Goal: Task Accomplishment & Management: Use online tool/utility

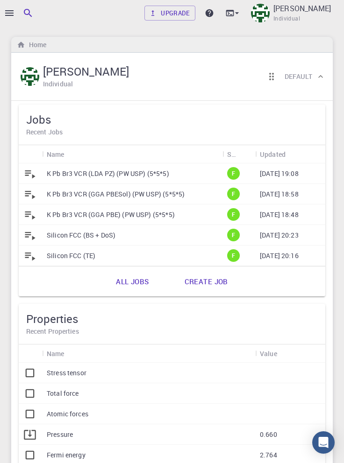
click at [11, 13] on icon "button" at bounding box center [9, 13] width 8 height 6
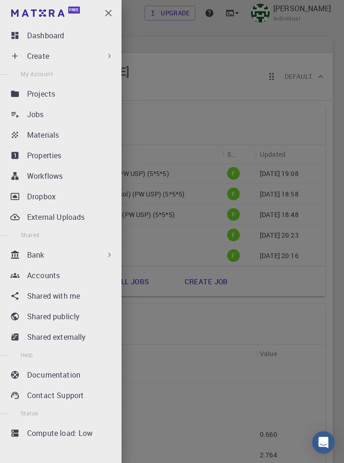
click at [77, 138] on div "Materials" at bounding box center [72, 134] width 91 height 11
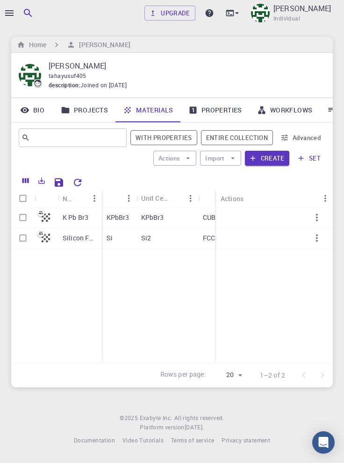
click at [268, 160] on button "Create" at bounding box center [267, 158] width 44 height 15
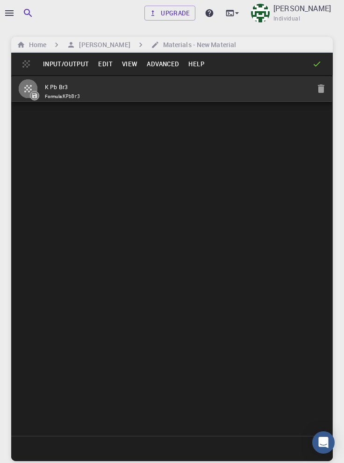
click at [32, 44] on h6 "Home" at bounding box center [35, 45] width 21 height 10
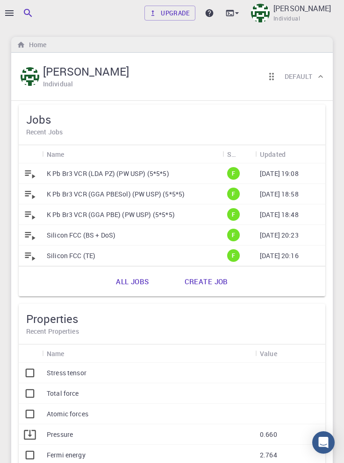
click at [7, 17] on div at bounding box center [172, 231] width 344 height 463
click at [7, 20] on div at bounding box center [172, 231] width 344 height 463
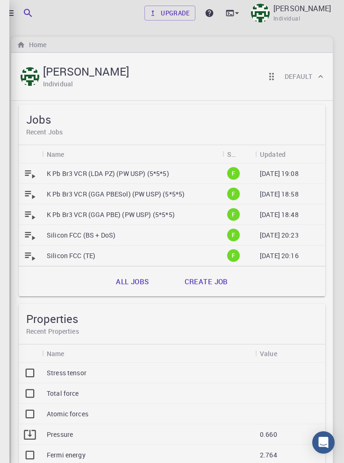
click at [8, 13] on div at bounding box center [172, 231] width 344 height 463
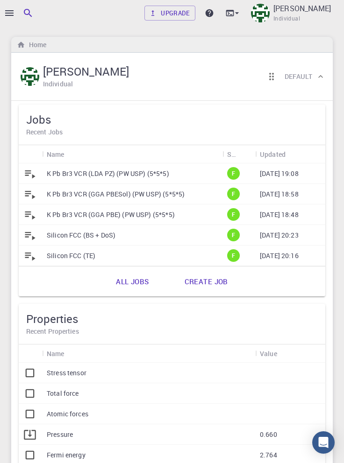
click at [11, 11] on icon "button" at bounding box center [9, 12] width 11 height 11
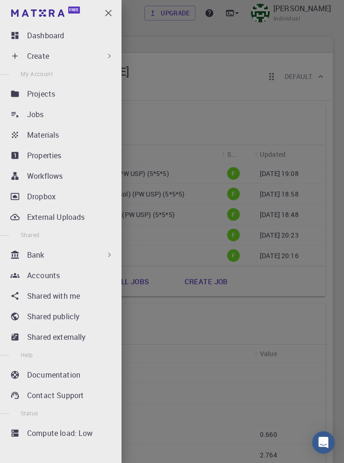
click at [42, 58] on p "Create" at bounding box center [38, 55] width 22 height 11
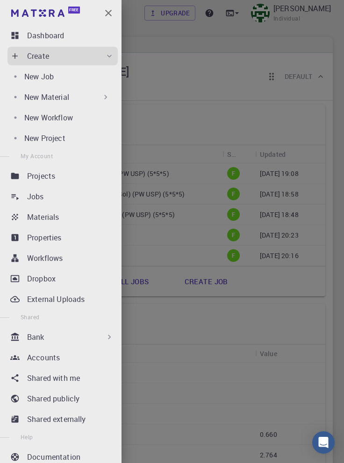
click at [54, 96] on p "New Material" at bounding box center [46, 96] width 45 height 11
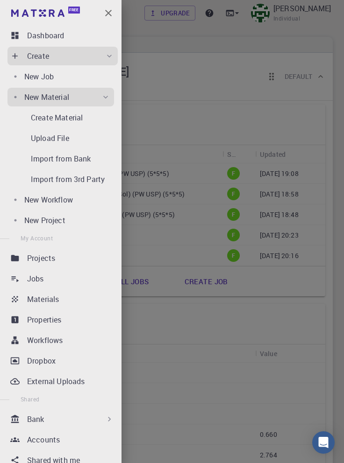
click at [51, 118] on p "Create Material" at bounding box center [57, 117] width 52 height 11
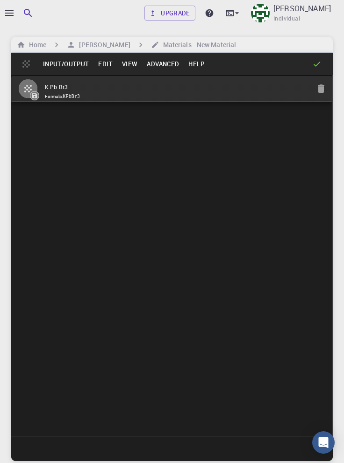
click at [102, 68] on button "Edit" at bounding box center [105, 63] width 24 height 15
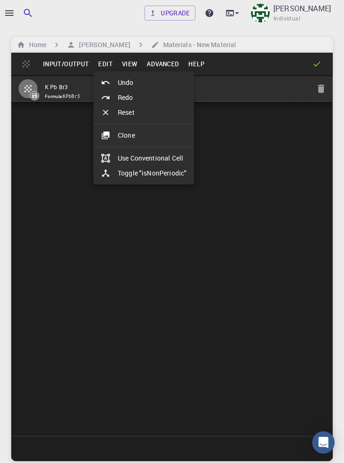
click at [138, 136] on li "Clone" at bounding box center [143, 135] width 100 height 15
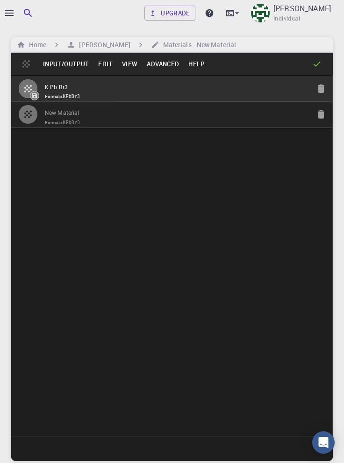
click at [145, 116] on input "New Material" at bounding box center [177, 113] width 265 height 11
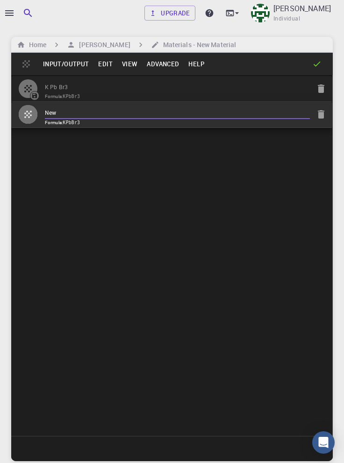
type input "Ne"
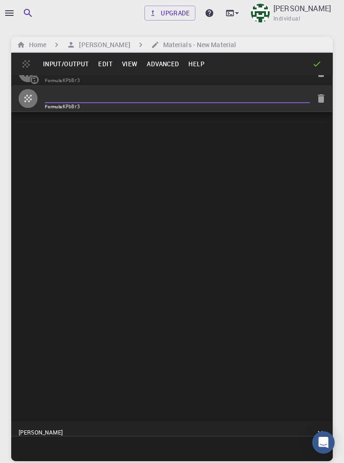
scroll to position [21, 0]
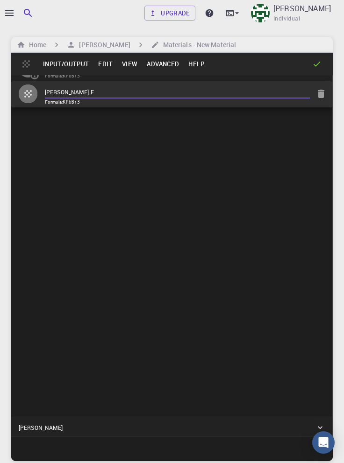
type input "[PERSON_NAME] F3"
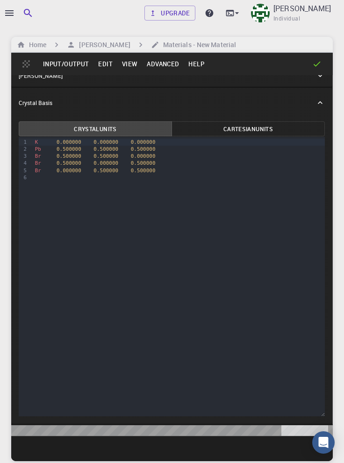
scroll to position [373, 0]
click at [320, 77] on icon at bounding box center [319, 75] width 5 height 3
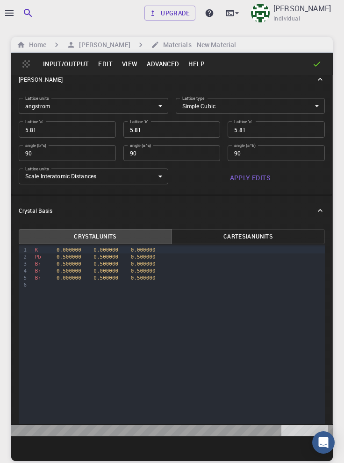
click at [72, 137] on input "5.81" at bounding box center [67, 129] width 97 height 16
type input "4"
type input "4.7"
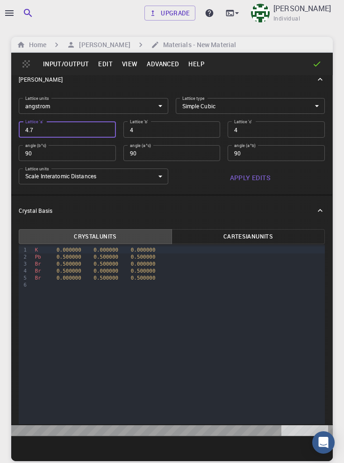
type input "4.7"
type input "4.75"
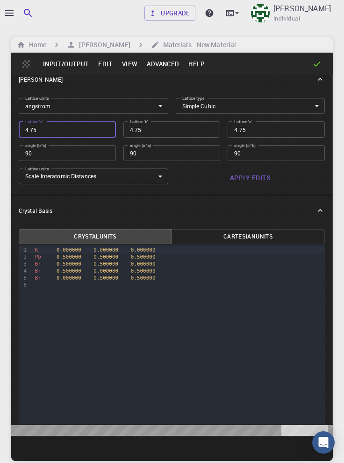
type input "4.75"
click at [257, 187] on button "Apply Edits" at bounding box center [250, 178] width 149 height 19
click at [342, 452] on div "Upgrade Taha Yusuf Individual Home Taha Yusuf Materials - New Material Input/Ou…" at bounding box center [172, 267] width 344 height 534
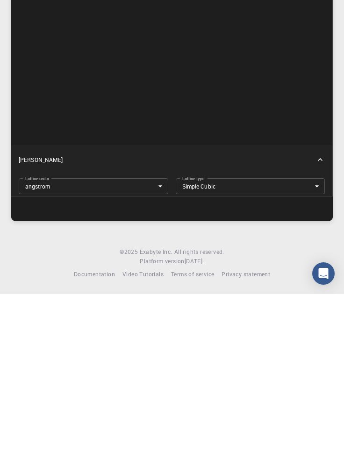
scroll to position [55, 0]
click at [332, 369] on div at bounding box center [171, 377] width 321 height 25
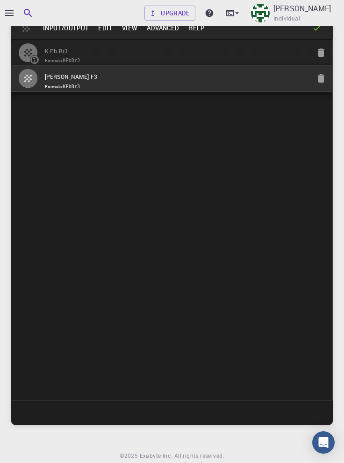
scroll to position [0, 0]
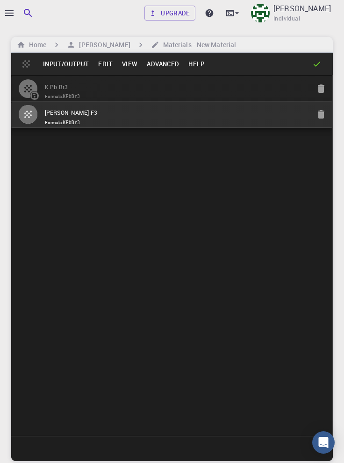
click at [250, 115] on input "[PERSON_NAME] F3" at bounding box center [177, 113] width 265 height 11
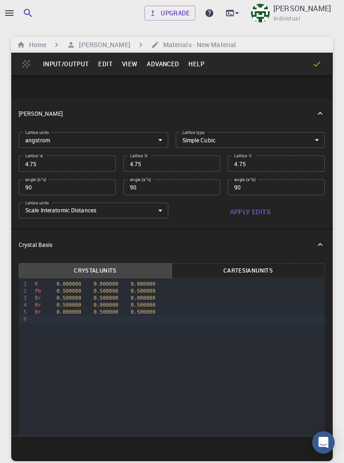
scroll to position [342, 0]
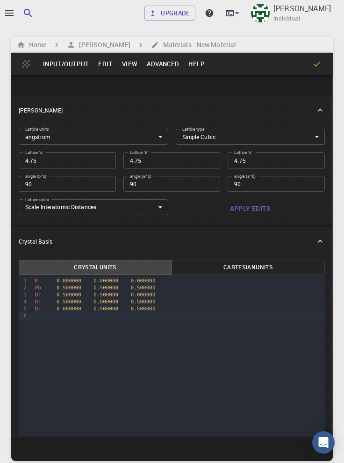
click at [339, 139] on div "Upgrade Taha Yusuf Individual Home Taha Yusuf Materials - New Material Input/Ou…" at bounding box center [172, 267] width 344 height 534
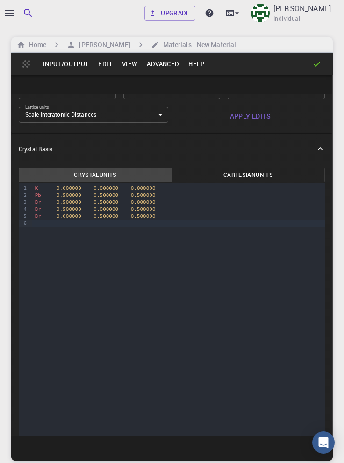
scroll to position [107, 0]
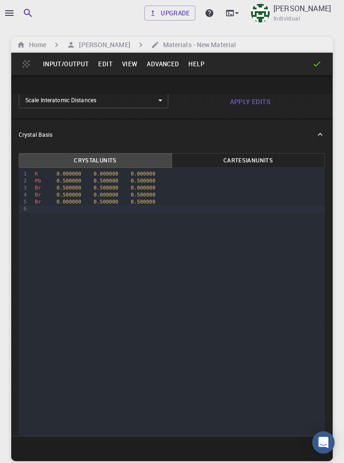
click at [36, 177] on span "K" at bounding box center [36, 174] width 3 height 6
click at [52, 177] on div "Cs 0.000000 0.000000 0.000000" at bounding box center [178, 173] width 292 height 7
click at [40, 184] on span "Pb" at bounding box center [38, 181] width 6 height 6
click at [42, 191] on div "Br 0.500000 0.500000 0.000000" at bounding box center [178, 187] width 292 height 7
click at [42, 198] on div "Br 0.500000 0.000000 0.500000" at bounding box center [178, 194] width 292 height 7
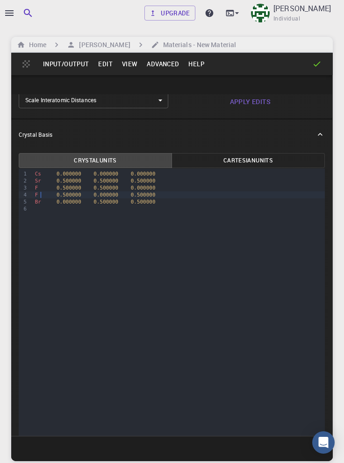
click at [43, 205] on div "Br 0.000000 0.500000 0.500000" at bounding box center [178, 201] width 292 height 7
click at [38, 205] on div "Br 0.000000 0.500000 0.500000" at bounding box center [178, 201] width 292 height 7
click at [40, 205] on span "Br" at bounding box center [38, 202] width 6 height 6
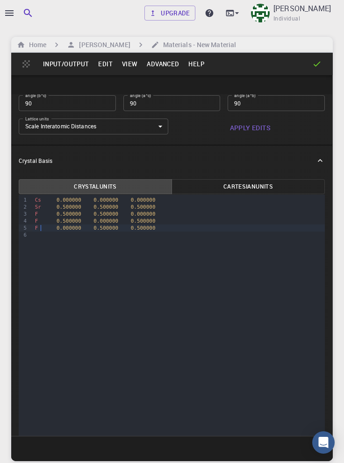
scroll to position [79, 0]
click at [73, 67] on button "Input/Output" at bounding box center [65, 63] width 55 height 15
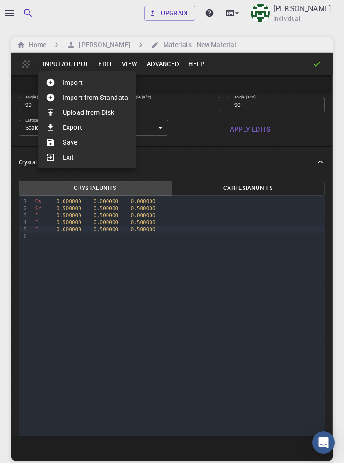
click at [75, 142] on li "Save" at bounding box center [86, 142] width 97 height 15
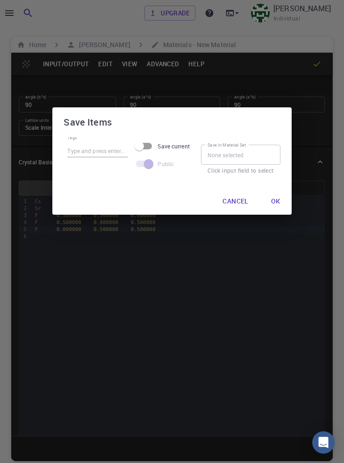
click at [273, 204] on button "Ok" at bounding box center [275, 201] width 24 height 19
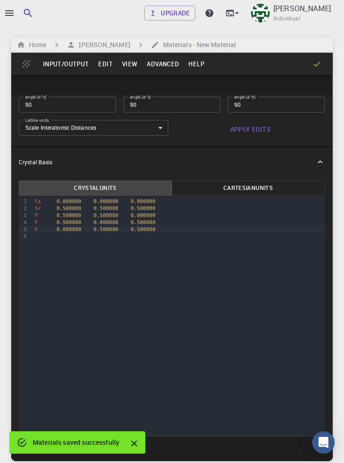
click at [35, 42] on h6 "Home" at bounding box center [35, 45] width 21 height 10
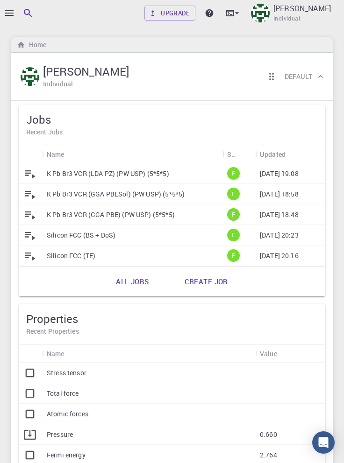
click at [10, 14] on icon "button" at bounding box center [9, 12] width 11 height 11
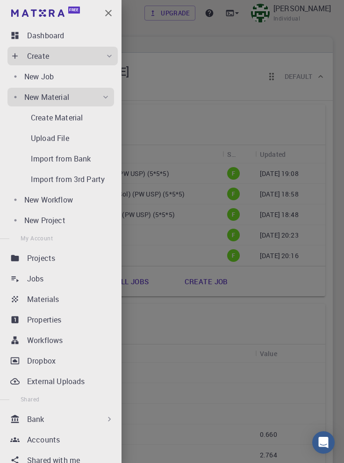
click at [75, 303] on div "Materials" at bounding box center [72, 299] width 91 height 11
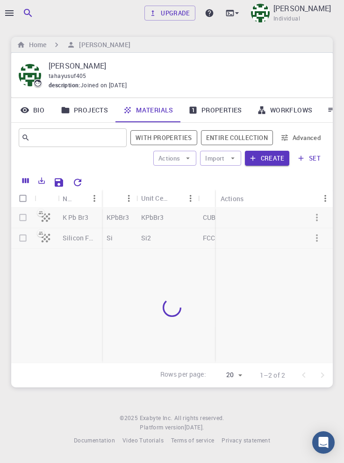
click at [79, 183] on icon "Reset Explorer Settings" at bounding box center [77, 182] width 11 height 11
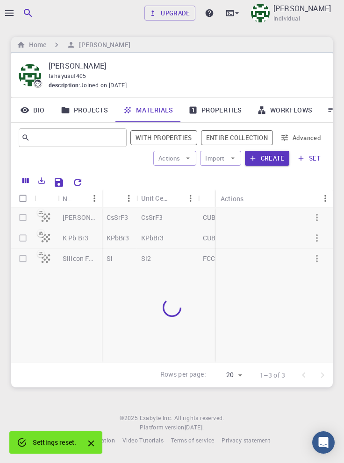
click at [93, 442] on icon "Close" at bounding box center [91, 444] width 6 height 6
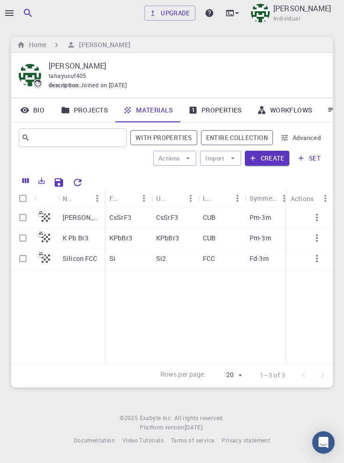
click at [78, 236] on p "K Pb Br3" at bounding box center [76, 237] width 26 height 9
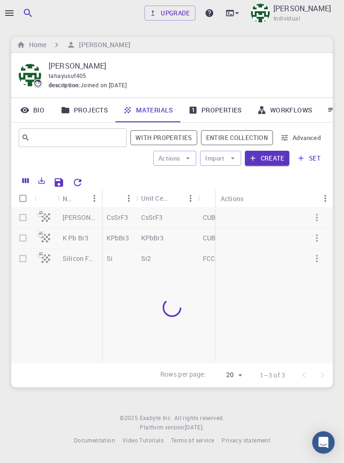
click at [77, 216] on div at bounding box center [171, 308] width 321 height 200
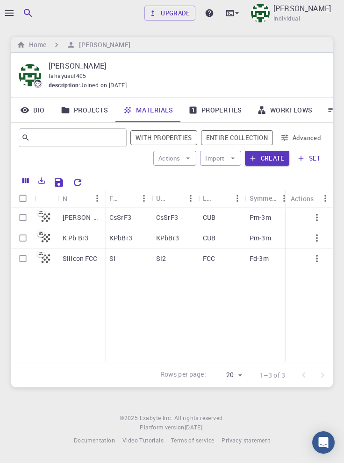
click at [69, 221] on p "[PERSON_NAME] F3" at bounding box center [81, 217] width 37 height 9
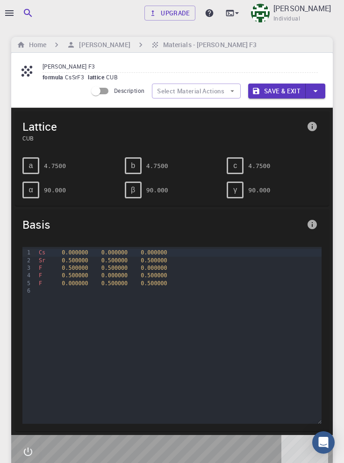
click at [281, 91] on button "Save & Exit" at bounding box center [276, 91] width 57 height 15
click at [279, 91] on button "Save & Exit" at bounding box center [276, 91] width 57 height 15
click at [275, 92] on button "Save & Exit" at bounding box center [276, 91] width 57 height 15
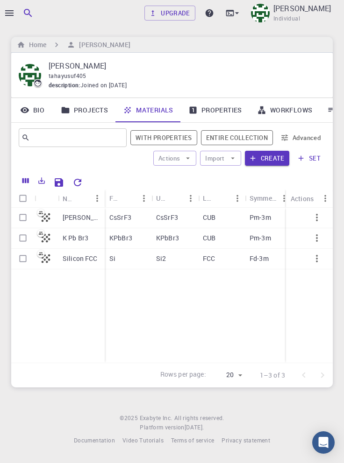
click at [316, 220] on icon "button" at bounding box center [317, 217] width 2 height 7
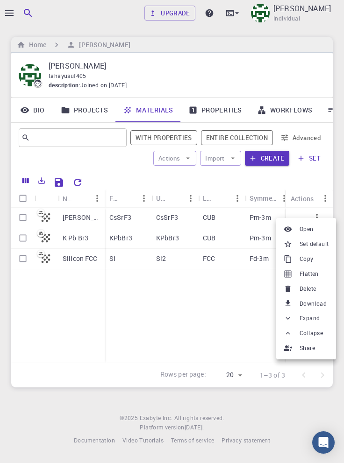
click at [316, 243] on span "Set default" at bounding box center [313, 243] width 29 height 9
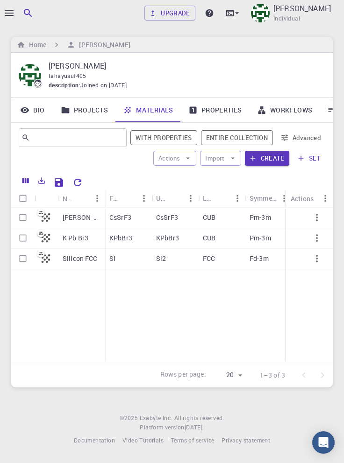
click at [10, 14] on icon "button" at bounding box center [9, 12] width 11 height 11
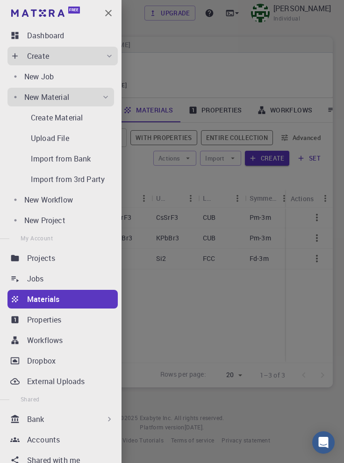
click at [64, 79] on div "New Job" at bounding box center [69, 76] width 90 height 11
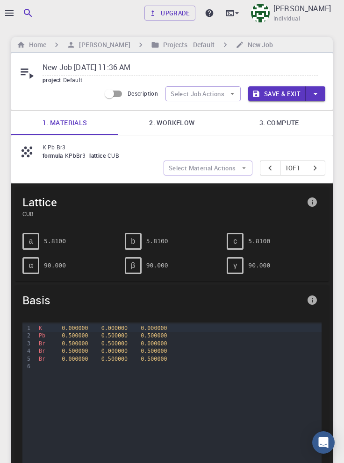
click at [11, 13] on icon "button" at bounding box center [9, 13] width 8 height 6
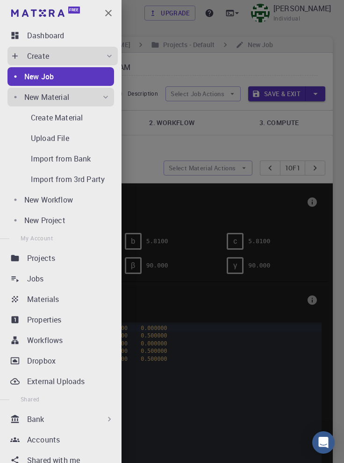
click at [73, 343] on div "Workflows" at bounding box center [72, 340] width 91 height 11
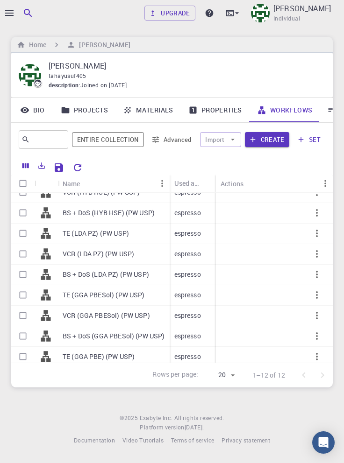
scroll to position [31, 0]
click at [316, 378] on icon "button" at bounding box center [316, 376] width 11 height 11
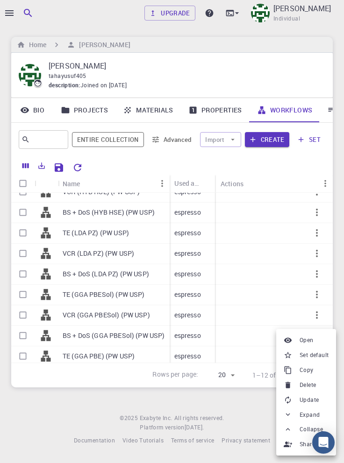
click at [326, 354] on span "Set default" at bounding box center [313, 355] width 29 height 9
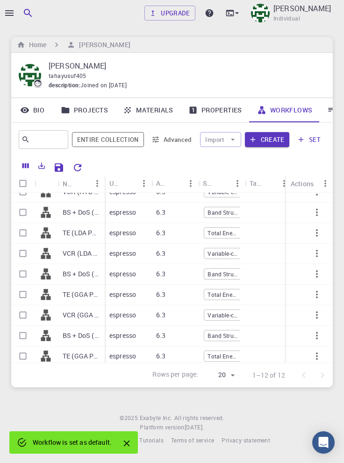
click at [11, 10] on icon "button" at bounding box center [9, 13] width 8 height 6
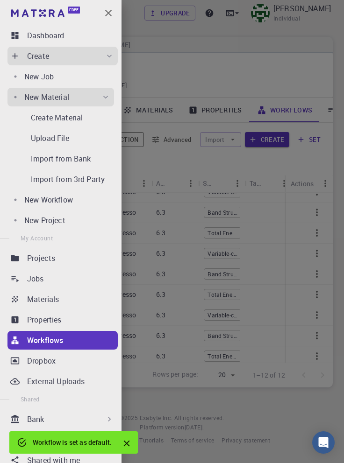
click at [76, 79] on div "New Job" at bounding box center [69, 76] width 90 height 11
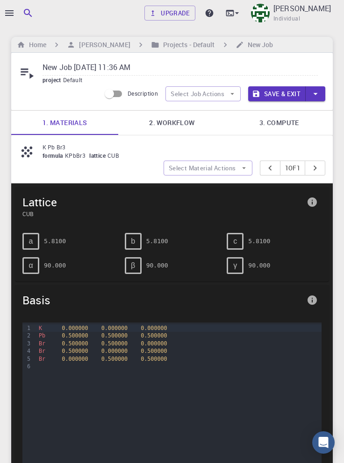
click at [9, 10] on div at bounding box center [172, 231] width 344 height 463
click at [7, 11] on div at bounding box center [172, 231] width 344 height 463
click at [9, 15] on div at bounding box center [172, 231] width 344 height 463
click at [13, 12] on icon "button" at bounding box center [9, 12] width 11 height 11
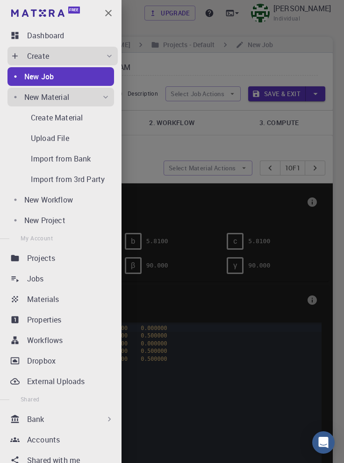
click at [44, 301] on p "Materials" at bounding box center [43, 299] width 32 height 11
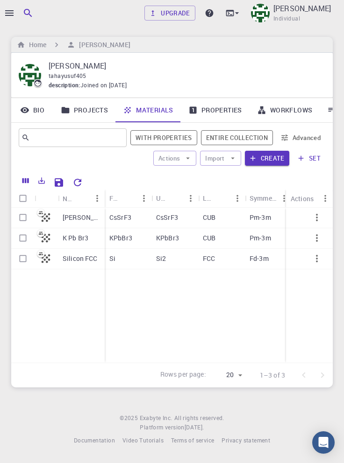
click at [316, 219] on icon "button" at bounding box center [316, 217] width 11 height 11
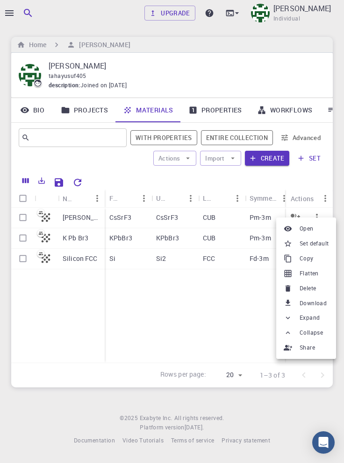
click at [321, 244] on span "Set default" at bounding box center [313, 243] width 29 height 9
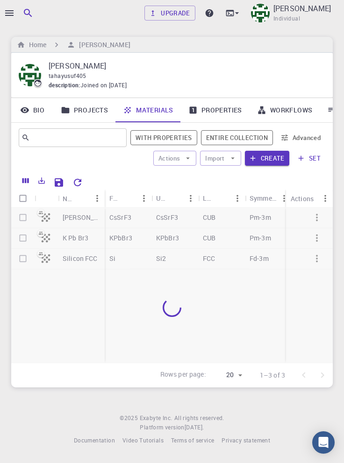
click at [10, 13] on icon "button" at bounding box center [9, 13] width 8 height 6
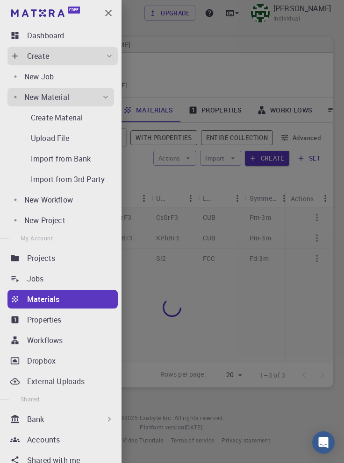
click at [76, 78] on div "New Job" at bounding box center [69, 76] width 90 height 11
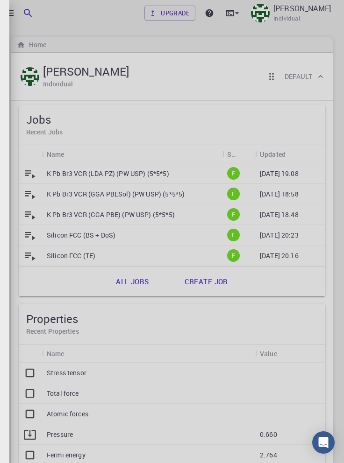
click at [2, 367] on div at bounding box center [172, 231] width 344 height 463
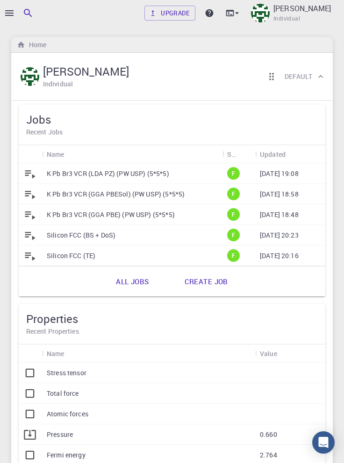
click at [13, 17] on icon "button" at bounding box center [9, 12] width 11 height 11
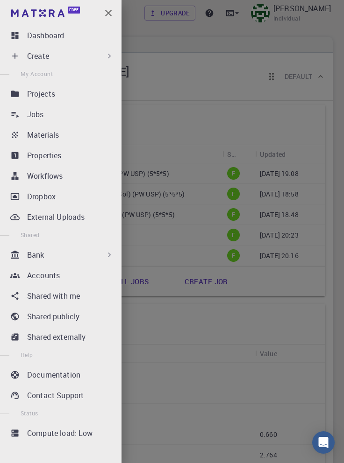
click at [86, 60] on div "Create" at bounding box center [70, 55] width 87 height 11
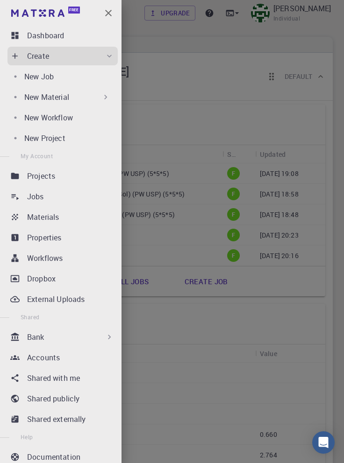
click at [62, 81] on div "New Job" at bounding box center [69, 76] width 90 height 11
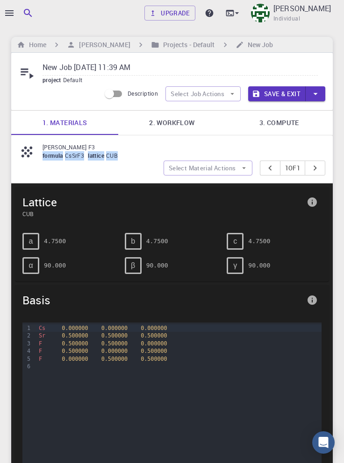
click at [80, 175] on div "[PERSON_NAME] F3 formula CsSrF3 lattice CUB Select Material Actions 1 of 1" at bounding box center [171, 159] width 321 height 48
copy p "[PERSON_NAME] F3"
click at [159, 67] on input "New Job [DATE] 11:39 AM" at bounding box center [179, 67] width 275 height 15
type input "New"
paste input "[PERSON_NAME] F3"
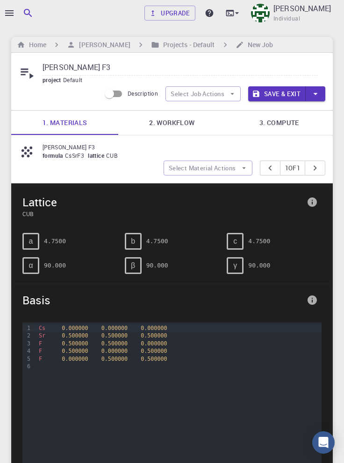
click at [177, 120] on link "2. Workflow" at bounding box center [171, 123] width 107 height 24
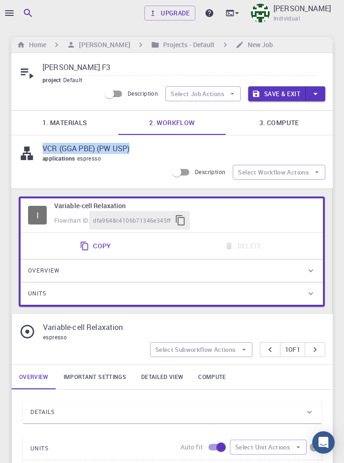
copy p "VCR (GGA PBE) (PW USP)"
click at [103, 70] on input "[PERSON_NAME] F3" at bounding box center [179, 67] width 275 height 15
paste input "VCR (GGA PBE) (PW USP)"
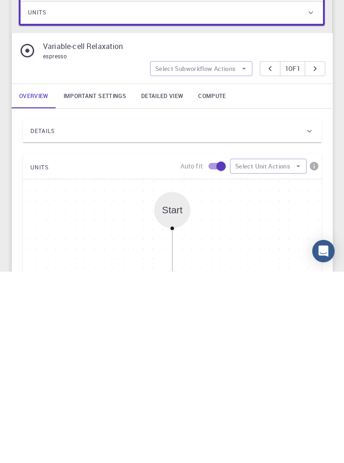
type input "[PERSON_NAME] F3 VCR (GGA PBE) (PW USP)"
click at [238, 325] on div "Details" at bounding box center [167, 322] width 274 height 15
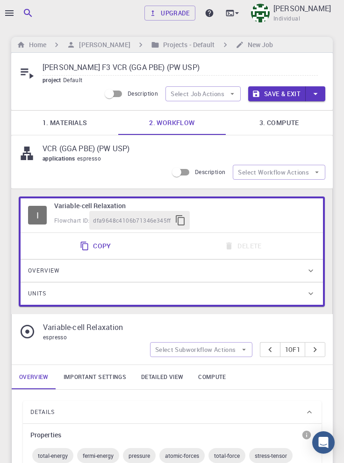
click at [103, 379] on link "Important settings" at bounding box center [94, 377] width 77 height 24
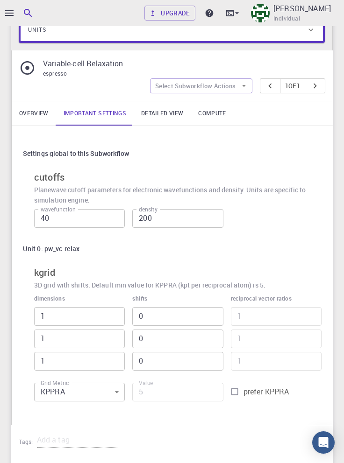
scroll to position [289, 0]
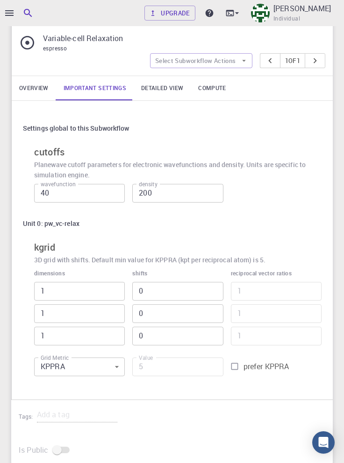
click at [234, 364] on input "prefer KPPRA" at bounding box center [234, 367] width 18 height 18
checkbox input "true"
click at [179, 370] on input "5" at bounding box center [177, 367] width 91 height 19
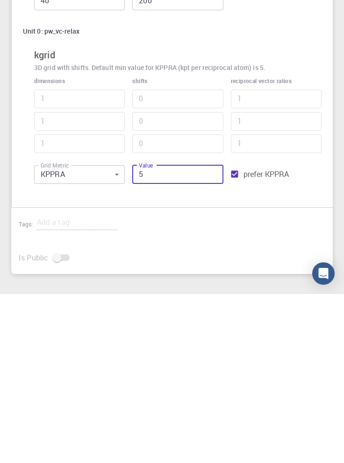
scroll to position [316, 0]
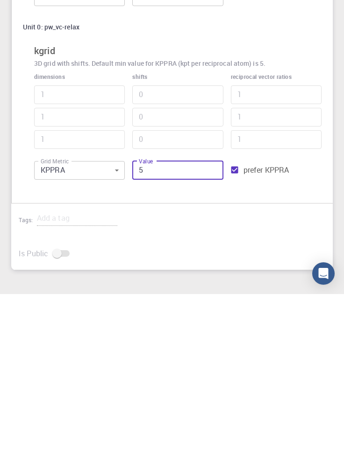
type input "56"
type input "3"
type input "562"
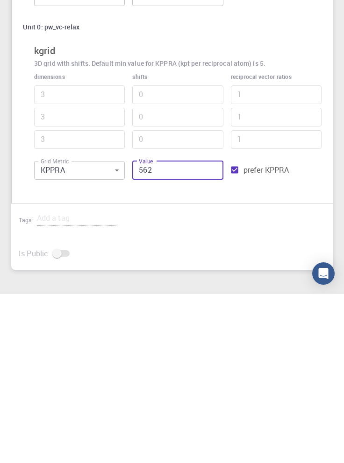
type input "5"
type input "5625"
type input "11"
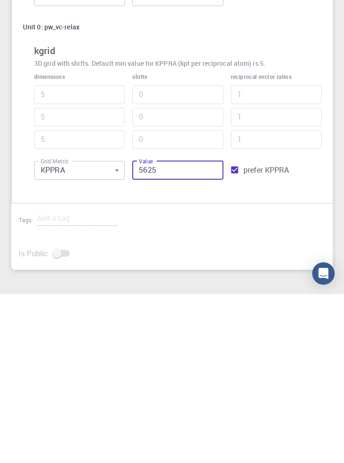
type input "11"
click at [145, 340] on input "5625" at bounding box center [177, 339] width 91 height 19
type input "625"
type input "5"
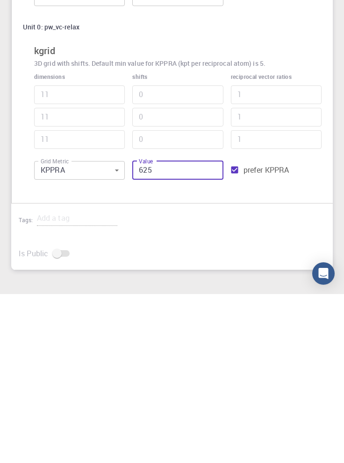
type input "5"
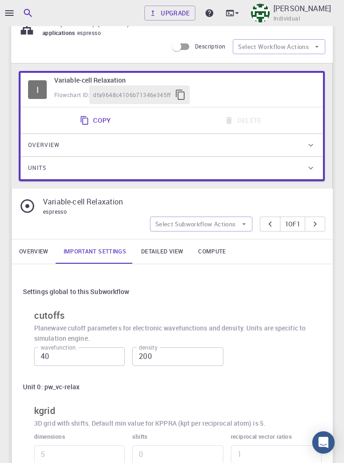
scroll to position [0, 0]
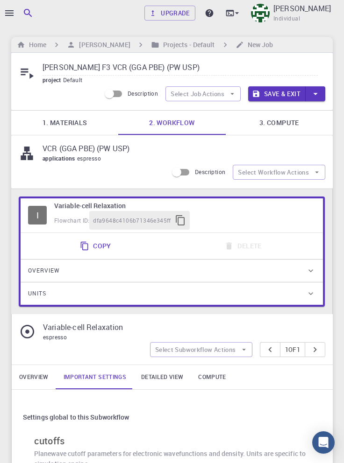
type input "625"
click at [196, 70] on input "Cs Sr F3 VCR (GGA PBE) (PW USP)" at bounding box center [179, 67] width 275 height 15
type input "[PERSON_NAME] F3 VCR (GGA PBE) (PW USP) (5*5*5)"
click at [284, 120] on link "3. Compute" at bounding box center [278, 123] width 107 height 24
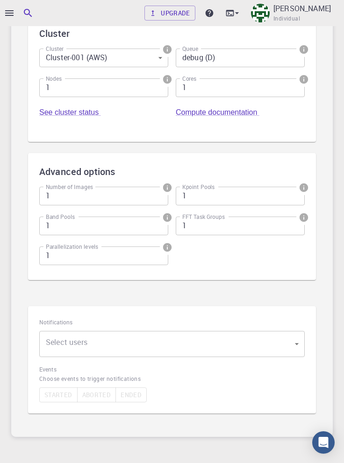
scroll to position [250, 0]
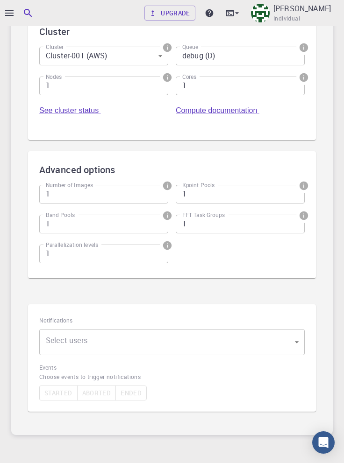
click at [159, 340] on body "Upgrade Taha Yusuf Individual Home Taha Yusuf Projects - Default New Job Cs Sr …" at bounding box center [172, 129] width 344 height 758
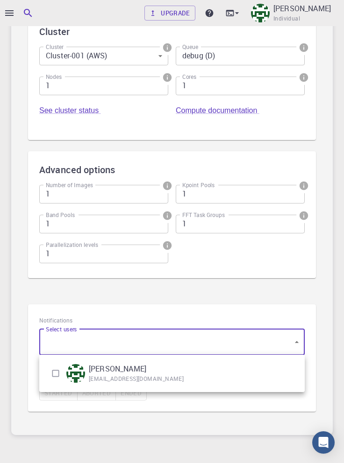
click at [84, 373] on img at bounding box center [75, 373] width 19 height 19
type input "[object Object]"
checkbox input "true"
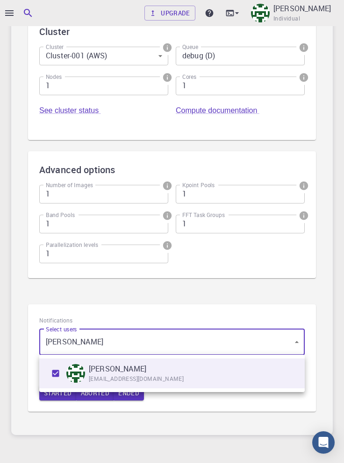
click at [223, 414] on div at bounding box center [172, 231] width 344 height 463
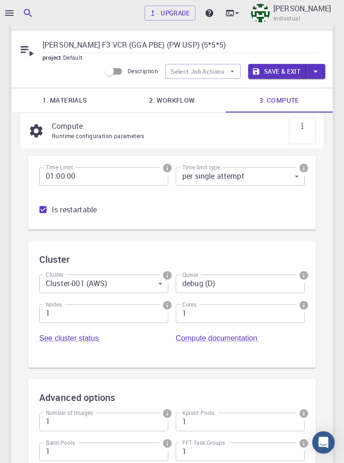
scroll to position [0, 0]
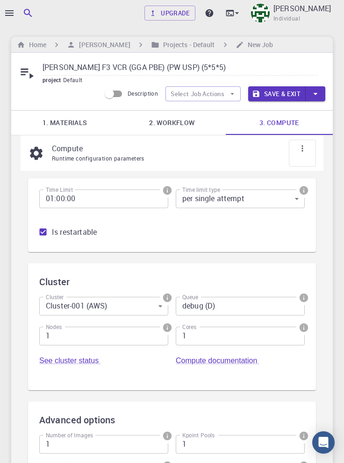
click at [284, 93] on button "Save & Exit" at bounding box center [276, 93] width 57 height 15
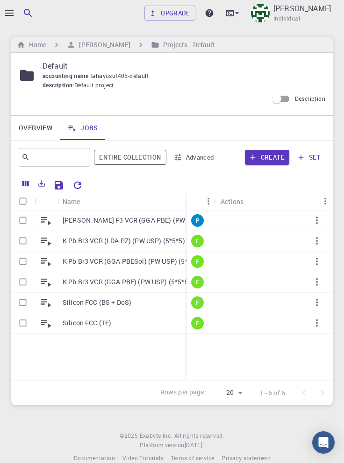
click at [316, 222] on icon "button" at bounding box center [316, 220] width 11 height 11
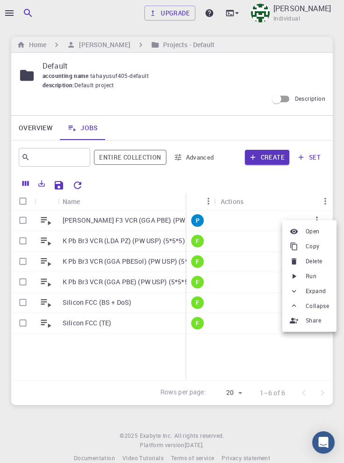
click at [311, 278] on span "Run" at bounding box center [310, 276] width 11 height 9
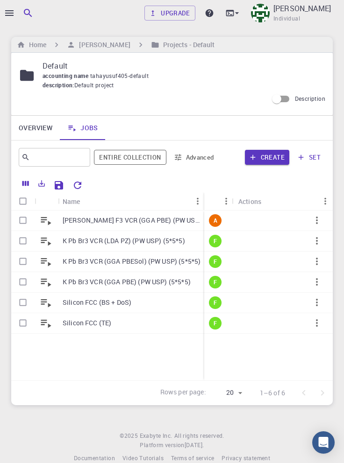
click at [155, 225] on p "[PERSON_NAME] F3 VCR (GGA PBE) (PW USP) (5*5*5)" at bounding box center [132, 220] width 138 height 9
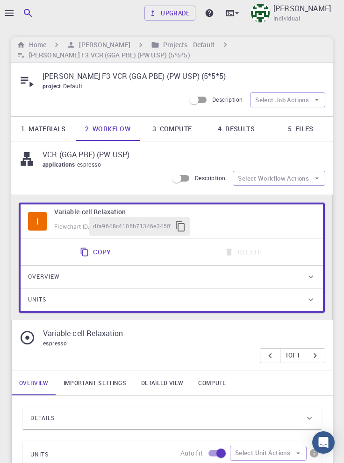
click at [235, 130] on link "4. Results" at bounding box center [236, 129] width 64 height 24
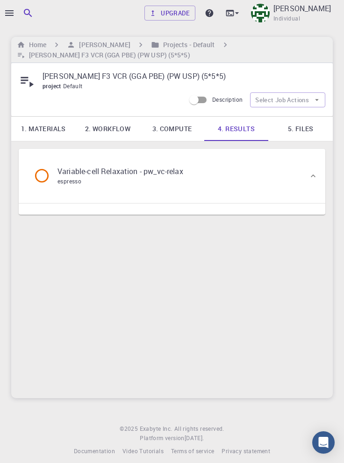
click at [249, 174] on div "Variable-cell Relaxation - pw_vc-relax espresso" at bounding box center [167, 175] width 282 height 35
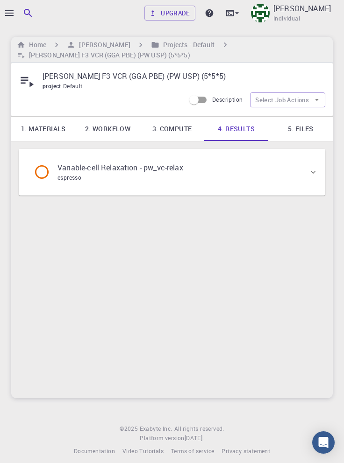
click at [252, 171] on div "Variable-cell Relaxation - pw_vc-relax espresso" at bounding box center [167, 172] width 282 height 35
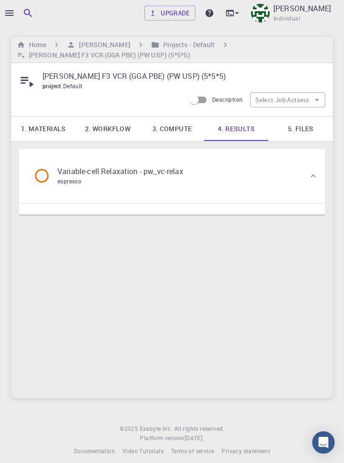
click at [301, 127] on link "5. Files" at bounding box center [300, 129] width 64 height 24
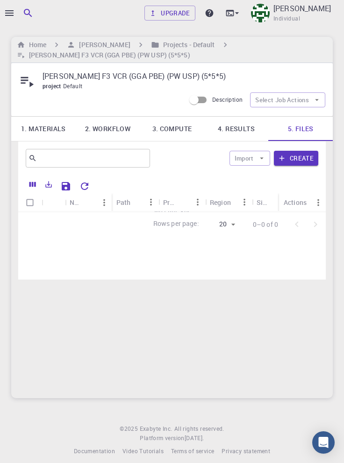
click at [172, 125] on link "3. Compute" at bounding box center [172, 129] width 64 height 24
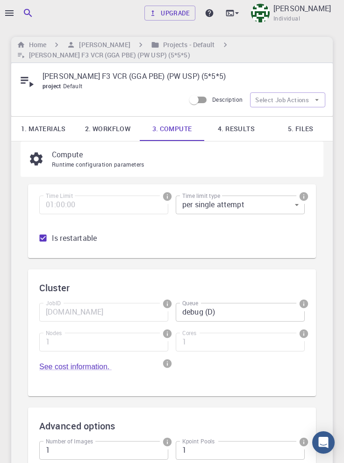
click at [52, 129] on link "1. Materials" at bounding box center [43, 129] width 64 height 24
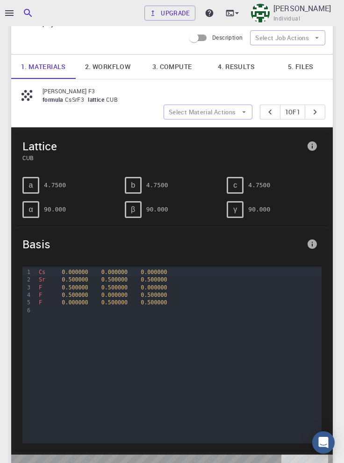
scroll to position [61, 0]
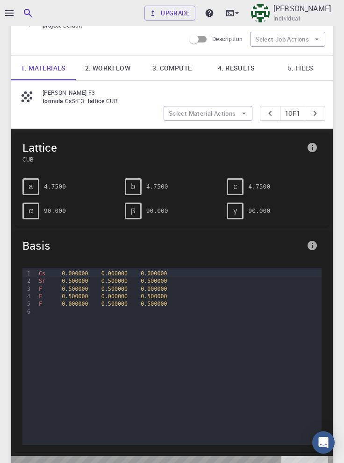
click at [108, 68] on link "2. Workflow" at bounding box center [108, 68] width 64 height 24
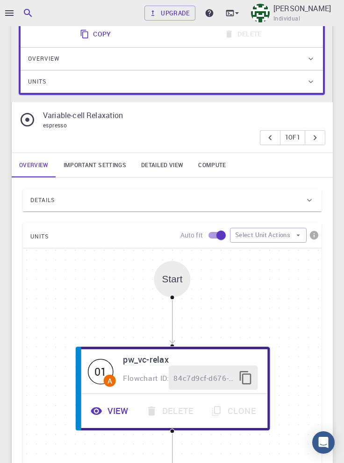
scroll to position [254, 0]
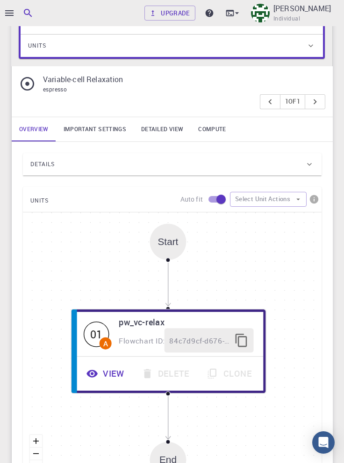
click at [111, 163] on div "Details" at bounding box center [167, 164] width 274 height 15
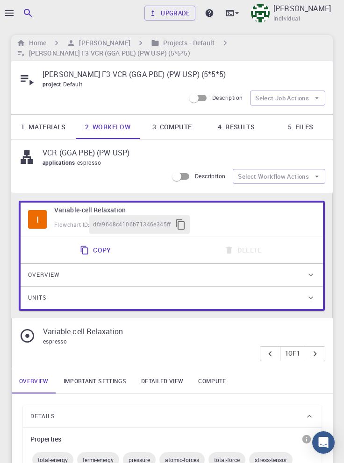
scroll to position [0, 0]
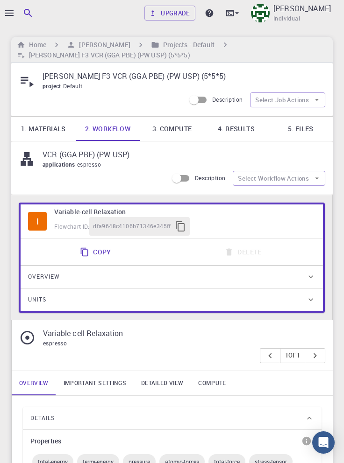
click at [234, 124] on link "4. Results" at bounding box center [236, 129] width 64 height 24
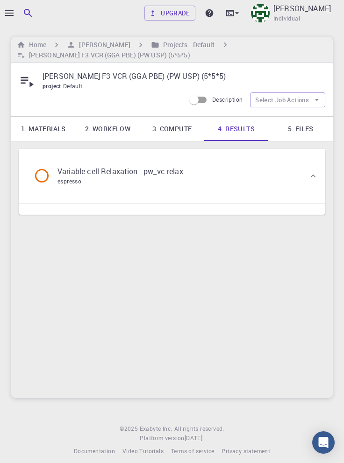
click at [293, 183] on div "Variable-cell Relaxation - pw_vc-relax espresso" at bounding box center [167, 175] width 282 height 35
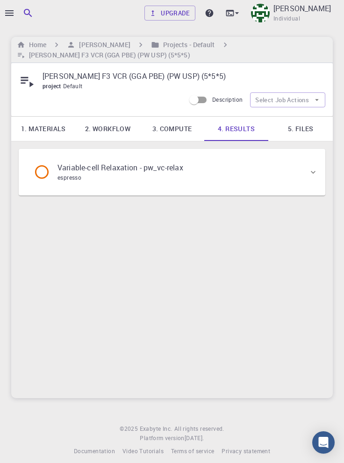
click at [290, 181] on div "Variable-cell Relaxation - pw_vc-relax espresso" at bounding box center [167, 172] width 282 height 35
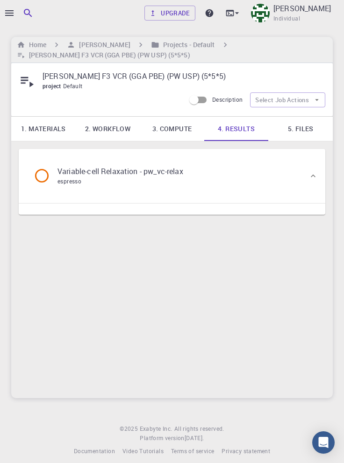
click at [248, 180] on div "Variable-cell Relaxation - pw_vc-relax espresso" at bounding box center [167, 175] width 282 height 35
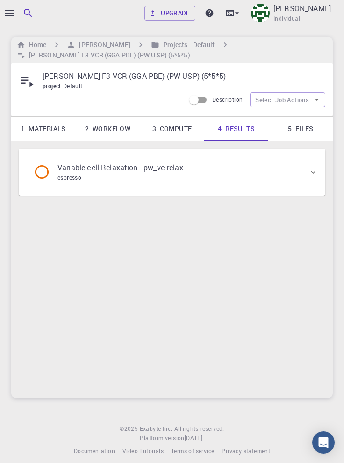
click at [254, 178] on div "Variable-cell Relaxation - pw_vc-relax espresso" at bounding box center [167, 172] width 282 height 35
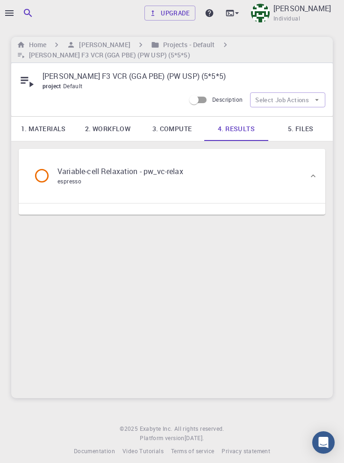
click at [45, 131] on link "1. Materials" at bounding box center [43, 129] width 64 height 24
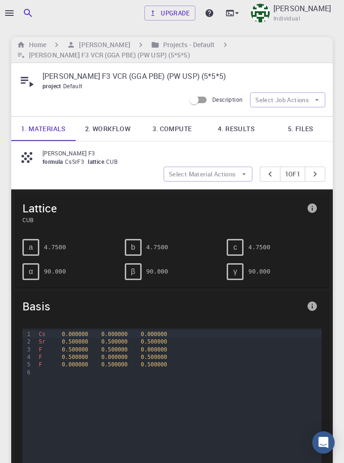
click at [248, 124] on link "4. Results" at bounding box center [236, 129] width 64 height 24
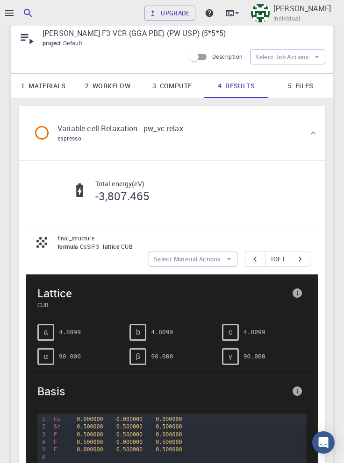
scroll to position [43, 0]
click at [44, 86] on link "1. Materials" at bounding box center [43, 85] width 64 height 24
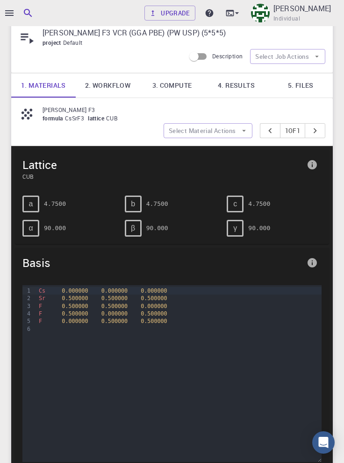
click at [243, 88] on link "4. Results" at bounding box center [236, 85] width 64 height 24
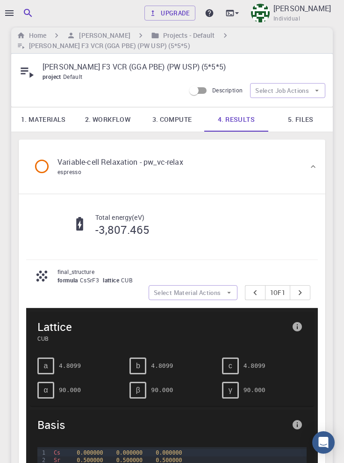
scroll to position [0, 0]
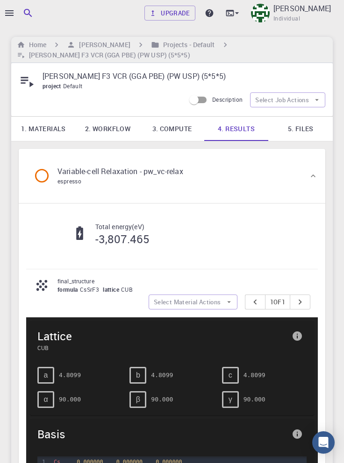
click at [305, 133] on link "5. Files" at bounding box center [300, 129] width 64 height 24
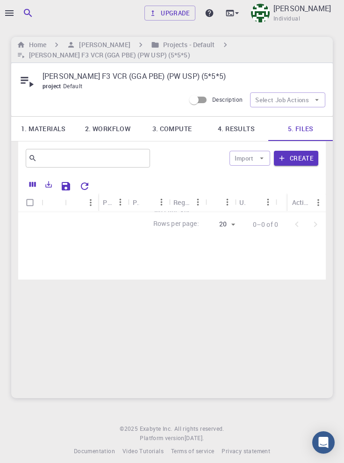
click at [248, 129] on link "4. Results" at bounding box center [236, 129] width 64 height 24
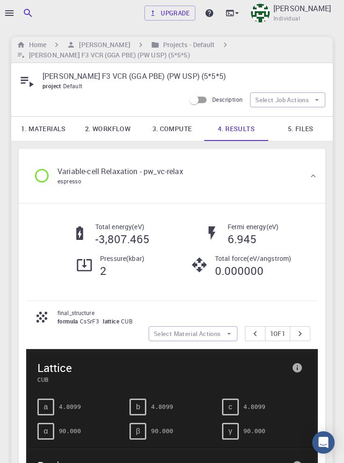
click at [13, 15] on icon "button" at bounding box center [9, 13] width 8 height 6
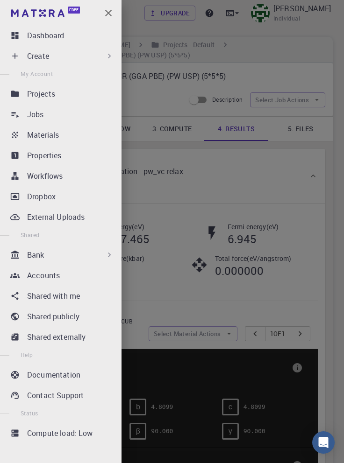
click at [86, 177] on div "Workflows" at bounding box center [72, 175] width 91 height 11
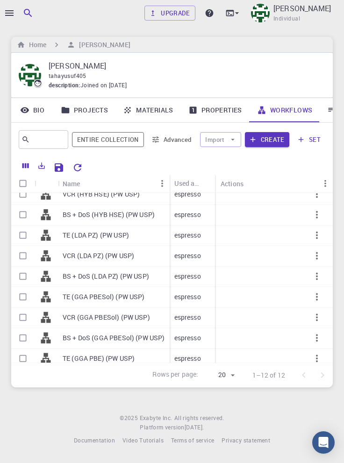
scroll to position [30, 0]
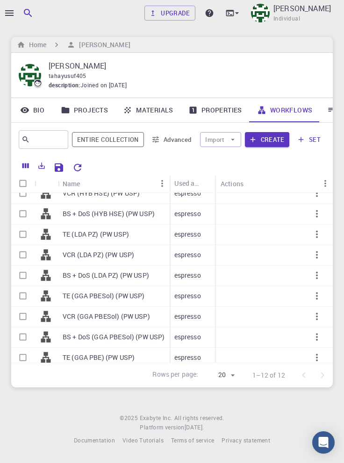
click at [316, 256] on icon "button" at bounding box center [316, 254] width 11 height 11
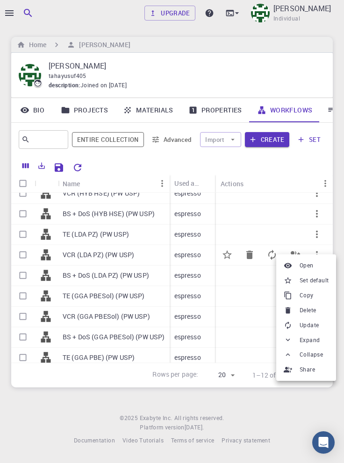
click at [322, 282] on span "Set default" at bounding box center [313, 280] width 29 height 9
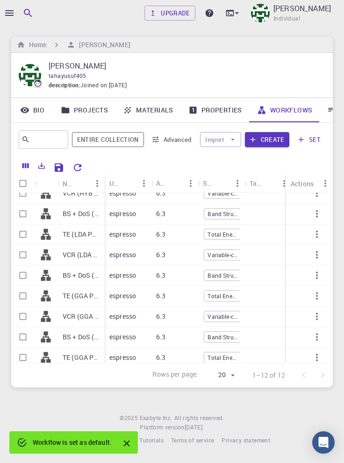
click at [10, 11] on icon "button" at bounding box center [9, 12] width 11 height 11
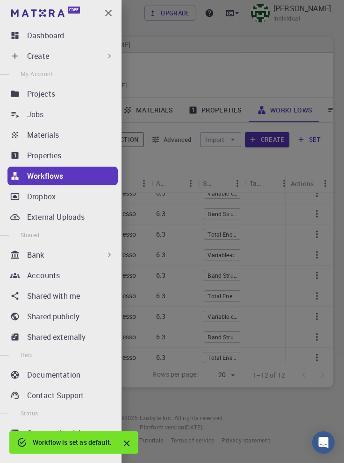
click at [82, 58] on div "Create" at bounding box center [70, 55] width 87 height 11
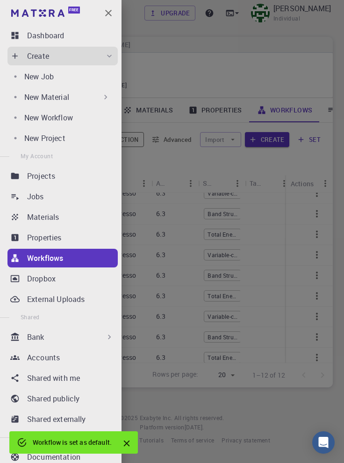
click at [75, 75] on div "New Job" at bounding box center [69, 76] width 90 height 11
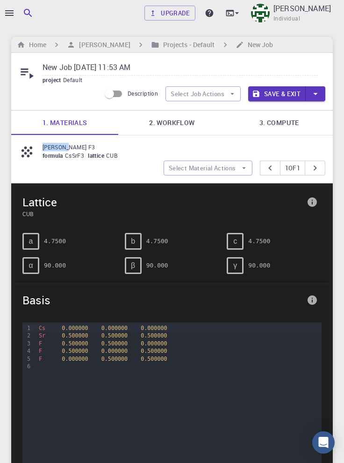
copy p "[PERSON_NAME] F3"
click at [155, 67] on input "New Job Sep 5, 2025, 11:53 AM" at bounding box center [179, 67] width 275 height 15
type input "New"
paste input "[PERSON_NAME] F3"
click at [176, 122] on link "2. Workflow" at bounding box center [171, 123] width 107 height 24
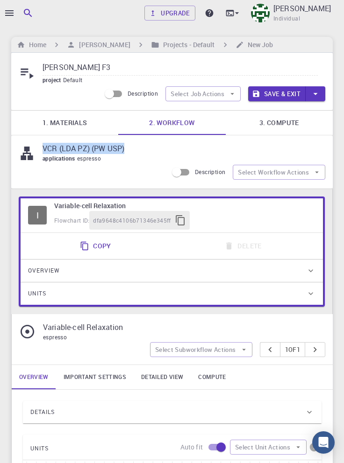
copy p "VCR (LDA PZ) (PW USP)"
click at [102, 68] on input "[PERSON_NAME] F3" at bounding box center [179, 67] width 275 height 15
paste input "VCR (LDA PZ) (PW USP)"
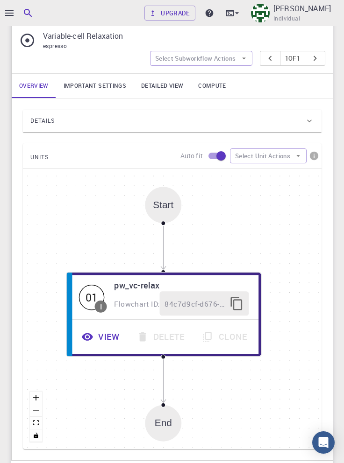
scroll to position [279, 0]
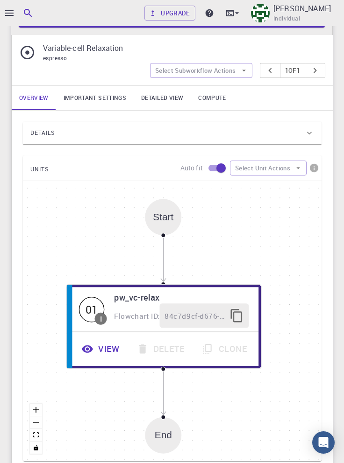
type input "Cs Sr F3 VCR (LDA PZ) (PW USP)"
click at [190, 138] on div "Details" at bounding box center [167, 133] width 274 height 15
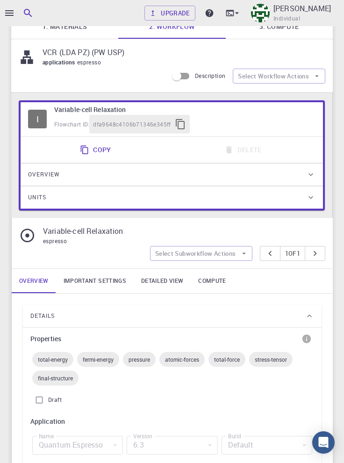
scroll to position [0, 0]
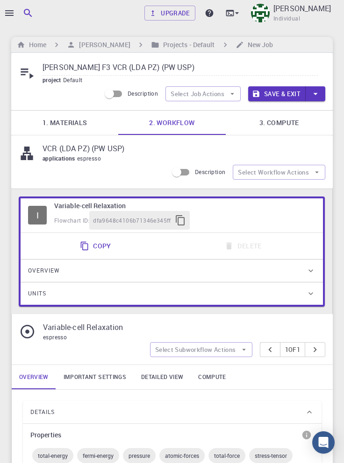
click at [100, 384] on link "Important settings" at bounding box center [94, 377] width 77 height 24
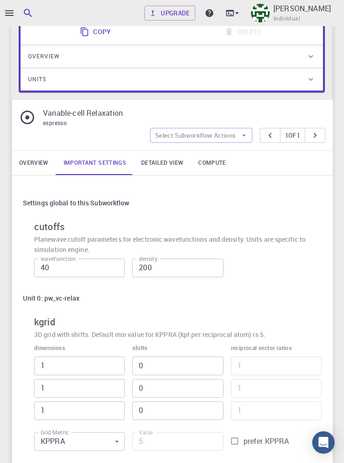
scroll to position [218, 0]
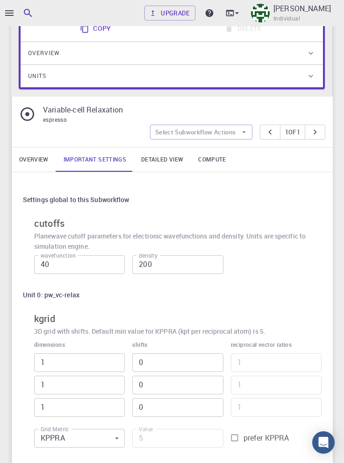
click at [237, 441] on input "prefer KPPRA" at bounding box center [234, 438] width 18 height 18
checkbox input "true"
click at [163, 438] on input "5" at bounding box center [177, 438] width 91 height 19
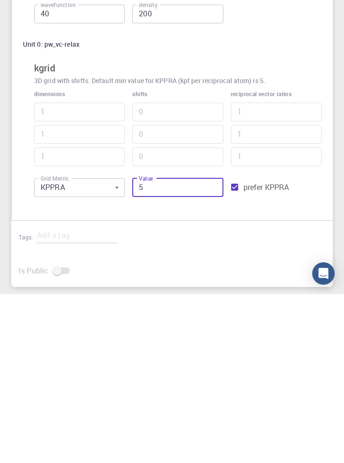
scroll to position [316, 0]
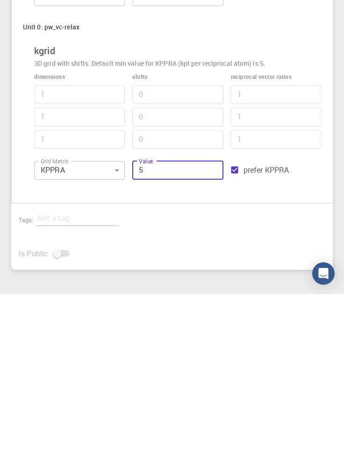
type input "56"
type input "3"
type input "5625"
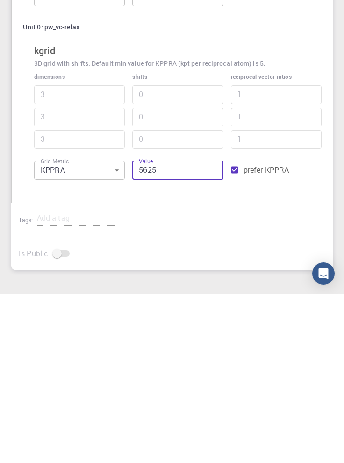
type input "11"
click at [141, 339] on input "5625" at bounding box center [177, 339] width 91 height 19
type input "625"
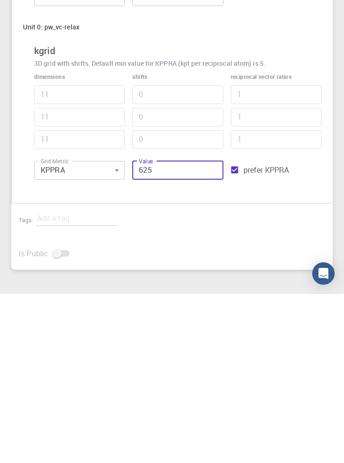
type input "5"
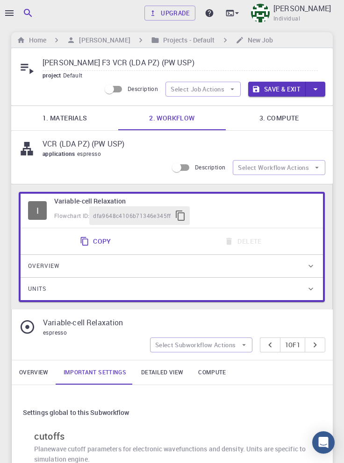
scroll to position [0, 0]
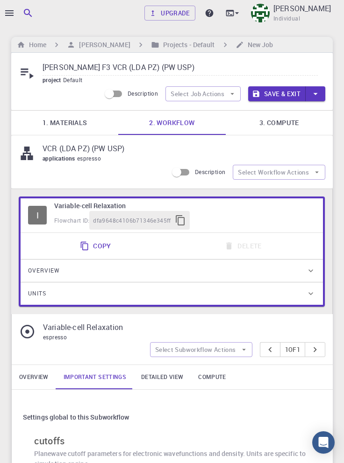
type input "625"
click at [179, 70] on input "Cs Sr F3 VCR (LDA PZ) (PW USP)" at bounding box center [179, 67] width 275 height 15
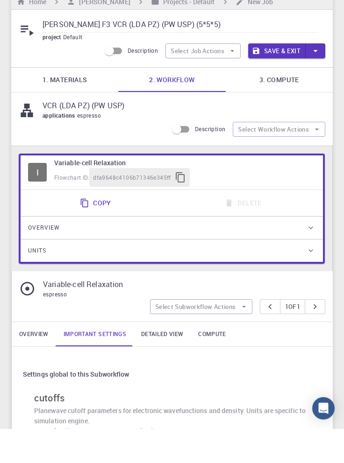
scroll to position [9, 0]
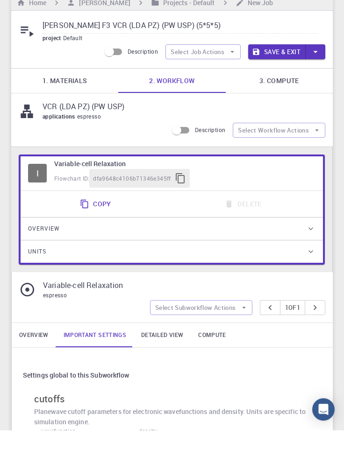
type input "[PERSON_NAME] F3 VCR (LDA PZ) (PW USP) (5*5*5)"
click at [288, 111] on link "3. Compute" at bounding box center [278, 114] width 107 height 24
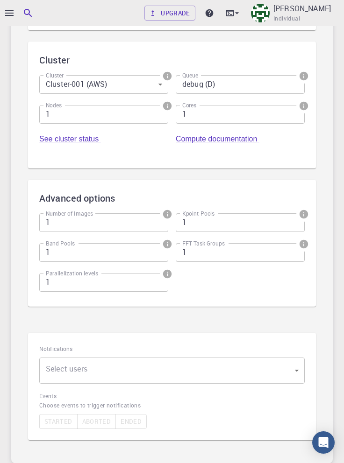
scroll to position [250, 0]
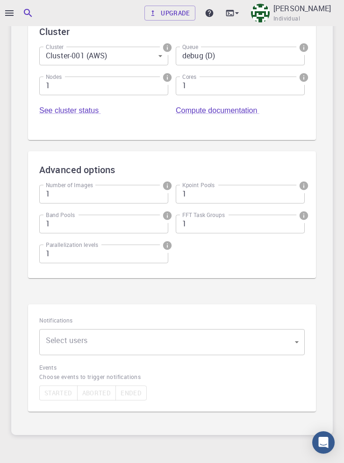
click at [164, 347] on body "Upgrade Taha Yusuf Individual Home Taha Yusuf Projects - Default New Job Cs Sr …" at bounding box center [172, 129] width 344 height 758
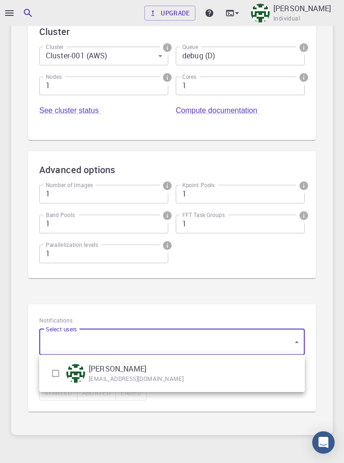
click at [49, 373] on input "checkbox" at bounding box center [56, 374] width 18 height 18
checkbox input "true"
type input "[object Object]"
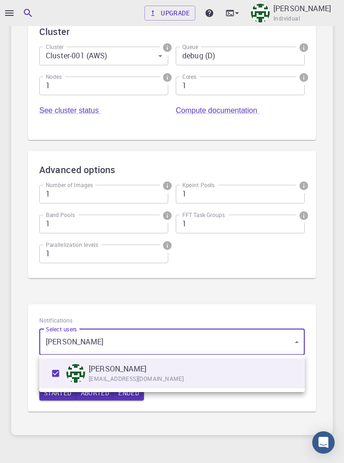
click at [334, 323] on div at bounding box center [172, 231] width 344 height 463
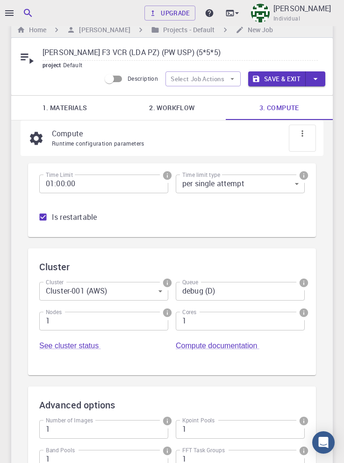
scroll to position [0, 0]
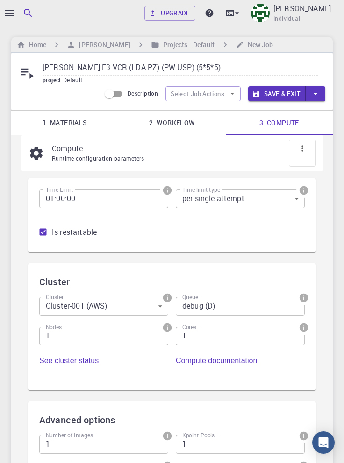
click at [281, 92] on button "Save & Exit" at bounding box center [276, 93] width 57 height 15
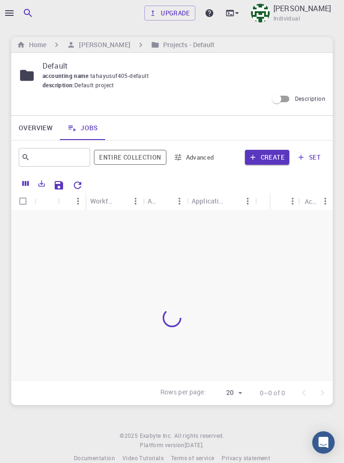
click at [334, 276] on div "Upgrade Taha Yusuf Individual Home Taha Yusuf Projects - Default Default accoun…" at bounding box center [172, 239] width 344 height 478
click at [37, 40] on h6 "Home" at bounding box center [35, 45] width 21 height 10
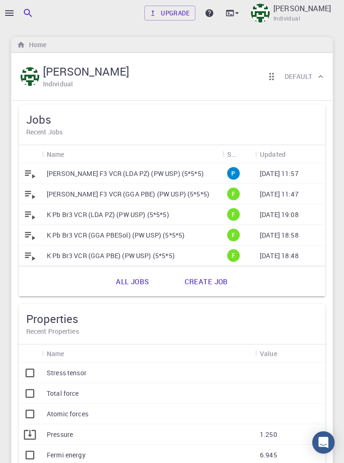
click at [137, 275] on link "All jobs" at bounding box center [131, 281] width 53 height 22
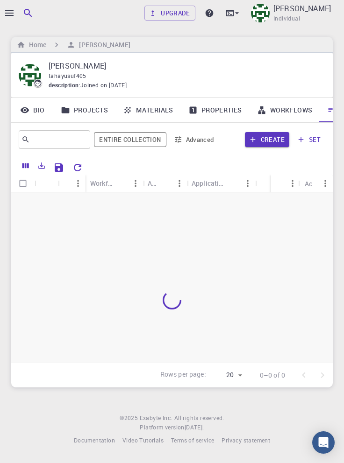
scroll to position [0, 32]
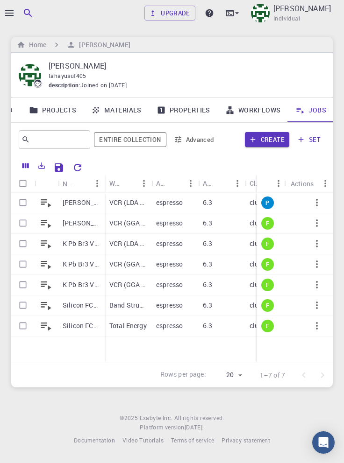
click at [78, 204] on p "[PERSON_NAME] F3 VCR (LDA PZ) (PW USP) (5*5*5)" at bounding box center [81, 202] width 37 height 9
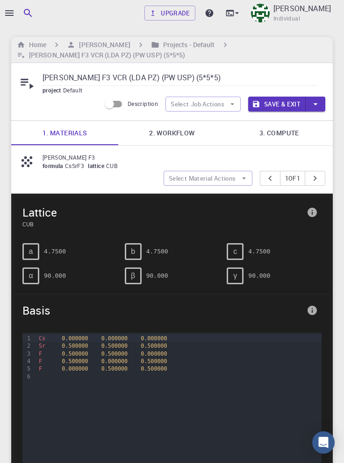
click at [178, 133] on link "2. Workflow" at bounding box center [171, 133] width 107 height 24
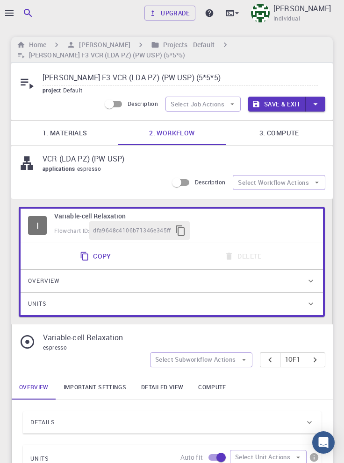
click at [105, 393] on link "Important settings" at bounding box center [94, 387] width 77 height 24
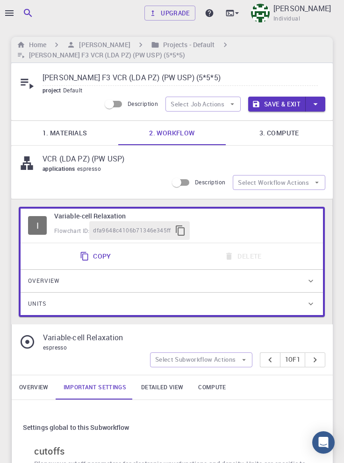
click at [287, 136] on link "3. Compute" at bounding box center [278, 133] width 107 height 24
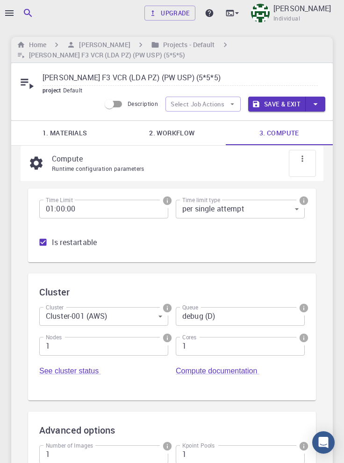
click at [97, 47] on h6 "[PERSON_NAME]" at bounding box center [102, 45] width 55 height 10
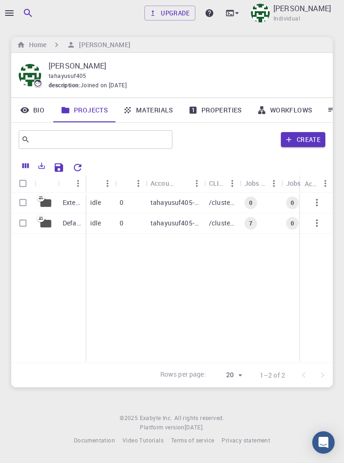
click at [64, 227] on p "Default" at bounding box center [72, 222] width 18 height 9
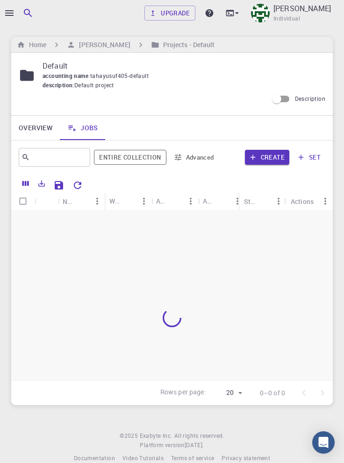
click at [63, 225] on div at bounding box center [171, 318] width 321 height 215
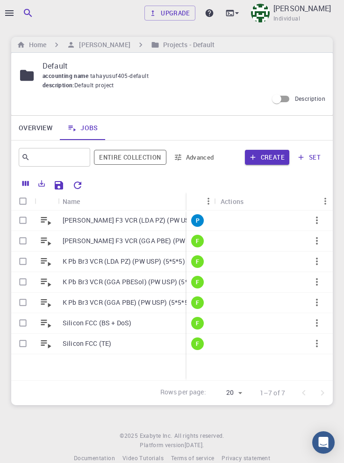
click at [316, 223] on icon "button" at bounding box center [316, 220] width 11 height 11
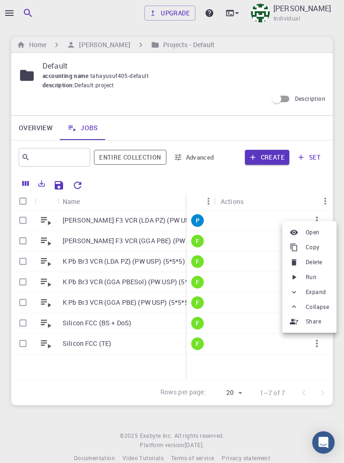
click at [310, 279] on span "Run" at bounding box center [310, 277] width 11 height 9
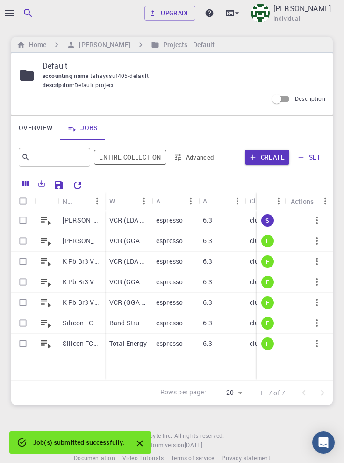
click at [342, 456] on div "Upgrade [PERSON_NAME] Individual Home [PERSON_NAME] Projects - Default Default …" at bounding box center [172, 239] width 344 height 478
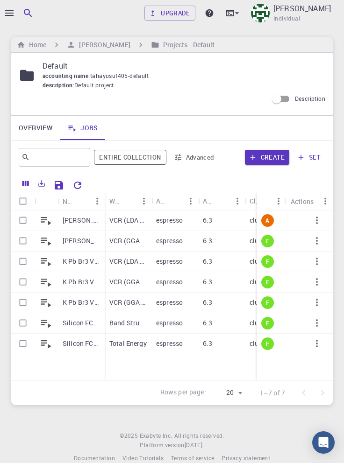
click at [7, 11] on div at bounding box center [172, 231] width 344 height 463
click at [10, 13] on icon "button" at bounding box center [9, 13] width 8 height 6
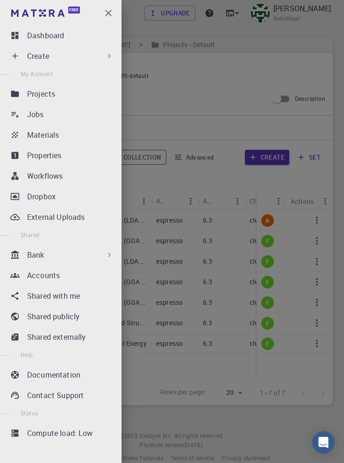
click at [66, 116] on div "Jobs" at bounding box center [72, 114] width 91 height 11
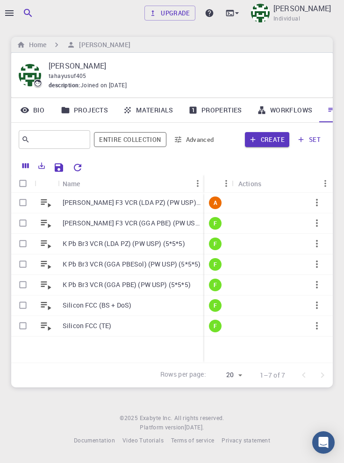
scroll to position [0, 32]
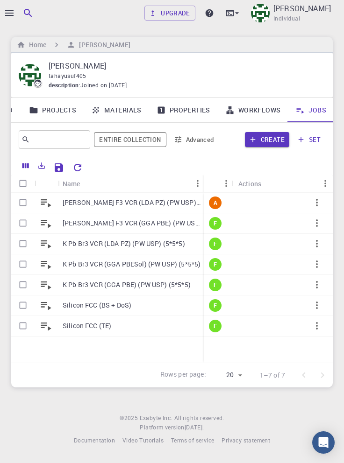
click at [10, 14] on icon "button" at bounding box center [9, 12] width 11 height 11
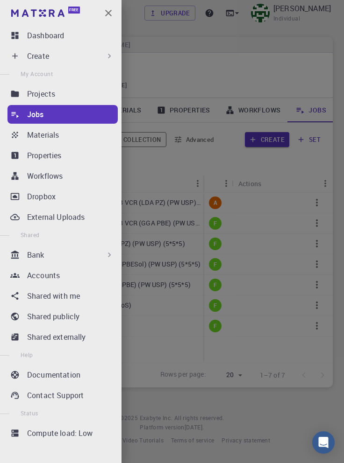
click at [82, 175] on div "Workflows" at bounding box center [72, 175] width 91 height 11
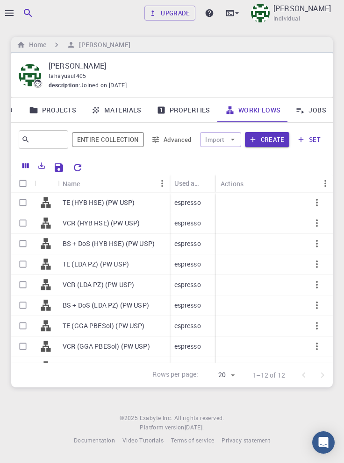
scroll to position [31, 0]
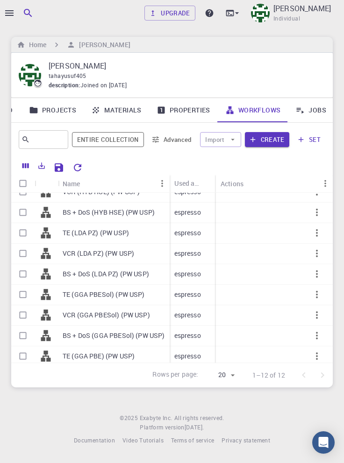
click at [316, 399] on icon "button" at bounding box center [316, 397] width 11 height 11
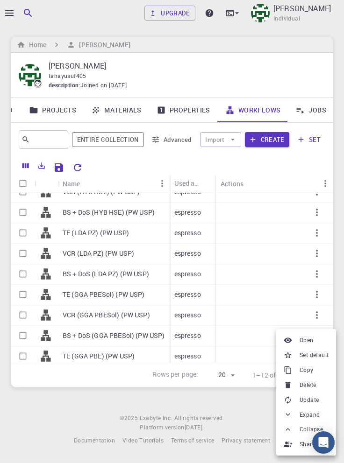
click at [319, 354] on span "Set default" at bounding box center [313, 355] width 29 height 9
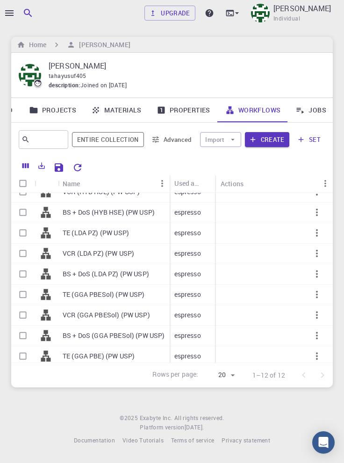
click at [7, 16] on div at bounding box center [172, 231] width 344 height 463
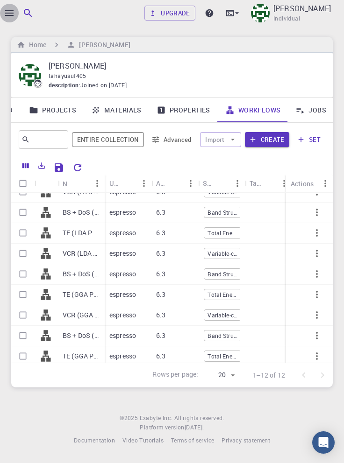
click at [10, 11] on icon "button" at bounding box center [9, 13] width 8 height 6
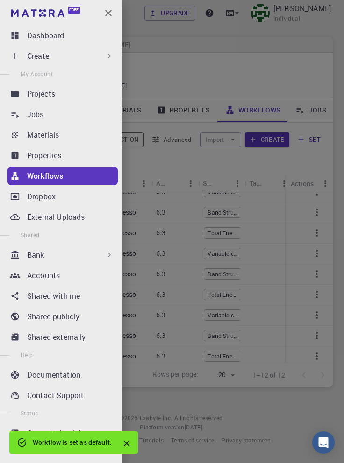
click at [86, 59] on div "Create" at bounding box center [70, 55] width 87 height 11
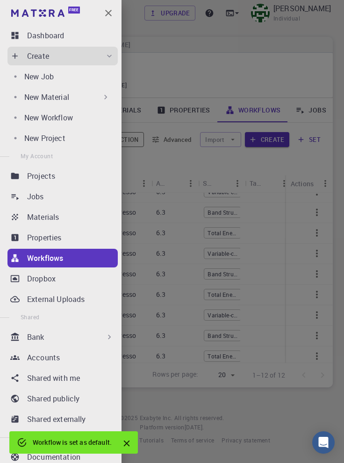
click at [70, 76] on div "New Job" at bounding box center [69, 76] width 90 height 11
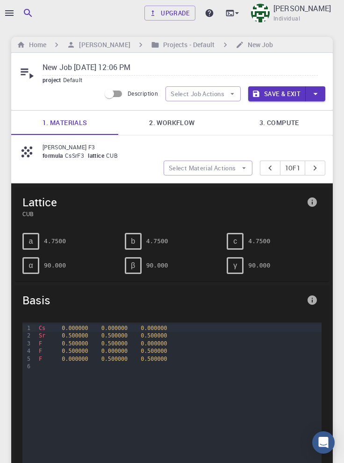
click at [179, 128] on link "2. Workflow" at bounding box center [171, 123] width 107 height 24
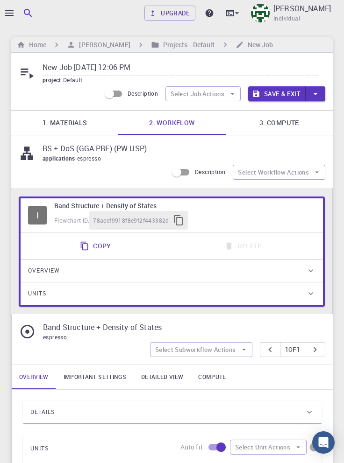
click at [67, 127] on link "1. Materials" at bounding box center [64, 123] width 107 height 24
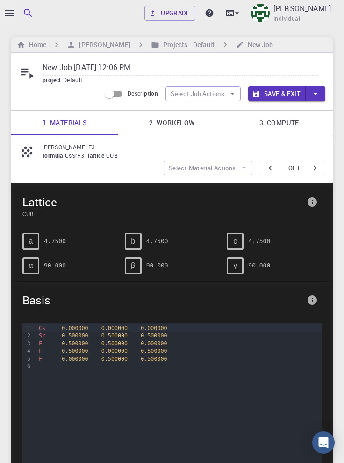
click at [148, 68] on input "New Job [DATE] 12:06 PM" at bounding box center [179, 67] width 275 height 15
paste input "[PERSON_NAME] F3"
click at [173, 121] on link "2. Workflow" at bounding box center [171, 123] width 107 height 24
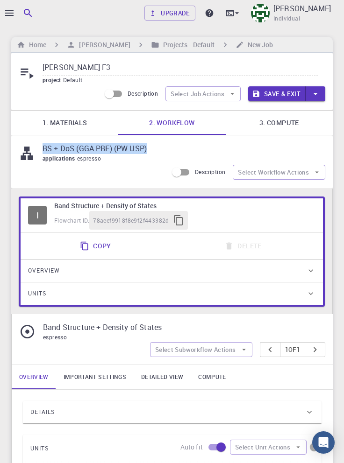
copy p "BS + DoS (GGA PBE) (PW USP)"
click at [120, 122] on link "2. Workflow" at bounding box center [171, 123] width 107 height 24
click at [108, 67] on input "[PERSON_NAME] F3" at bounding box center [179, 67] width 275 height 15
paste input "BS + DoS (GGA PBE) (PW USP)"
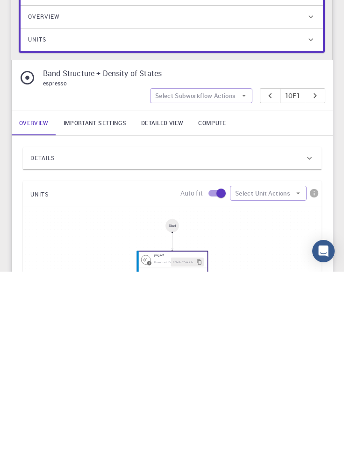
type input "[PERSON_NAME] F3 BS + DoS (GGA PBE) (PW USP)"
click at [163, 354] on div "Details" at bounding box center [167, 349] width 274 height 15
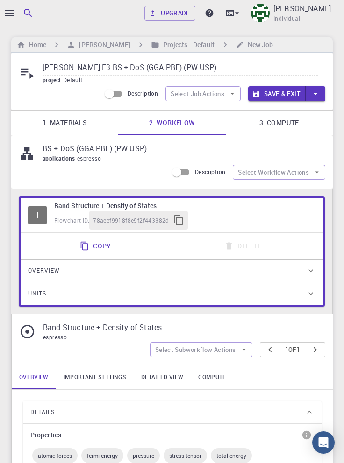
click at [100, 376] on link "Important settings" at bounding box center [94, 377] width 77 height 24
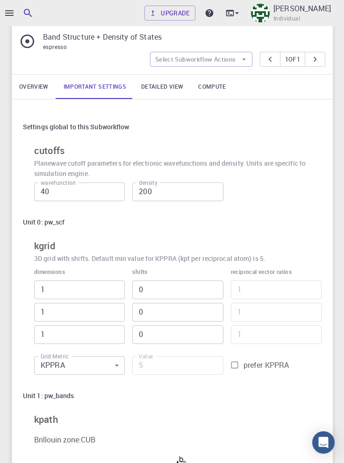
scroll to position [292, 0]
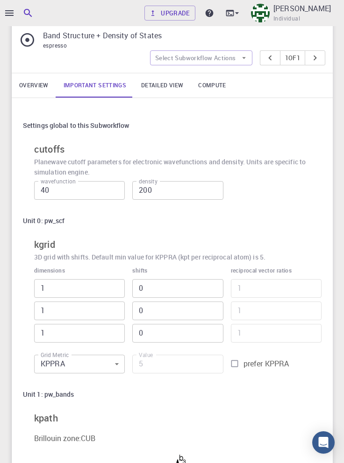
click at [238, 366] on input "prefer KPPRA" at bounding box center [234, 364] width 18 height 18
checkbox input "true"
click at [162, 364] on input "5" at bounding box center [177, 364] width 91 height 19
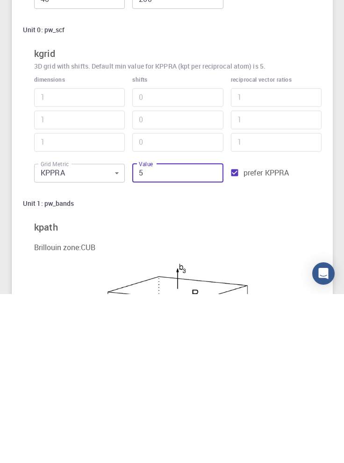
scroll to position [316, 0]
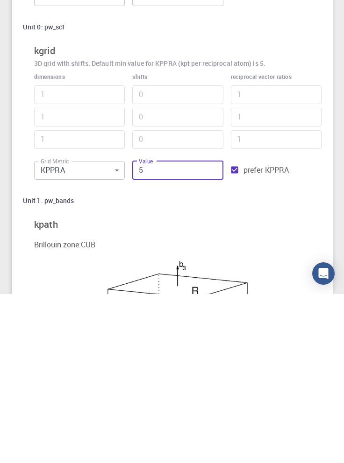
type input "65"
type input "3"
type input "625"
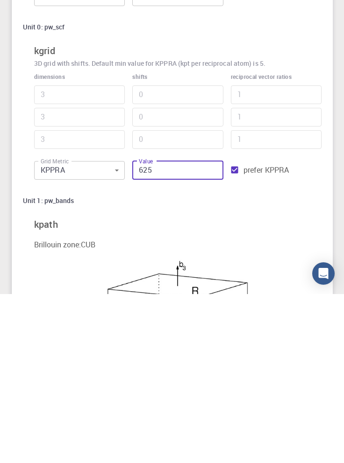
type input "5"
type input "6255"
type input "11"
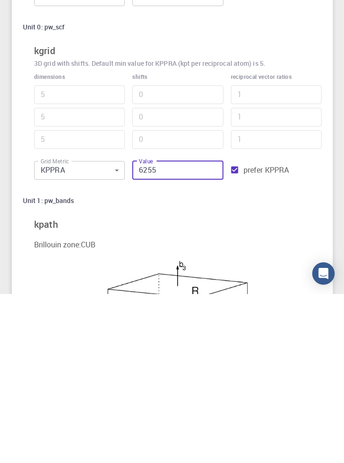
type input "11"
type input "625"
type input "5"
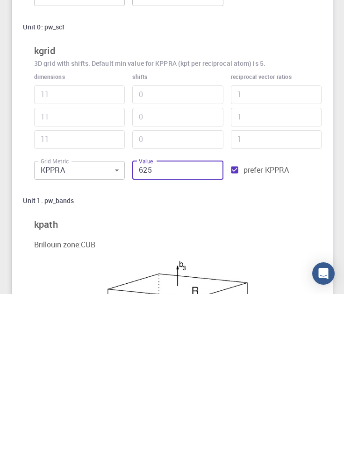
type input "5"
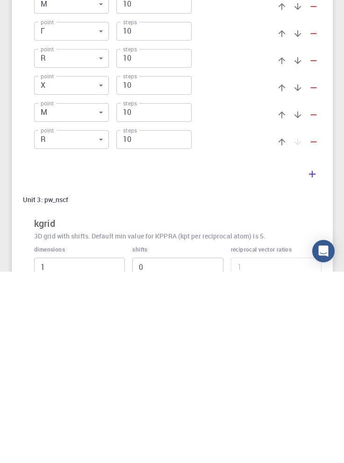
scroll to position [780, 0]
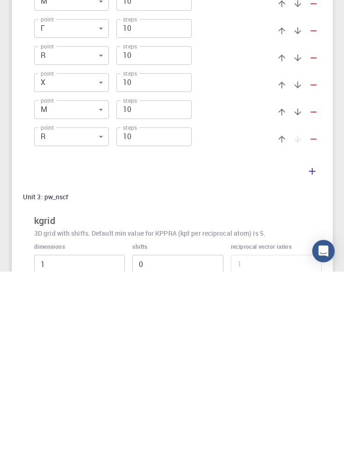
type input "625"
checkbox input "true"
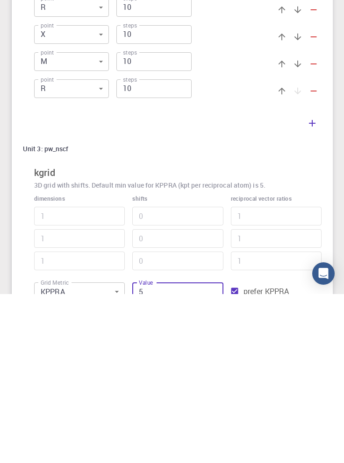
scroll to position [863, 0]
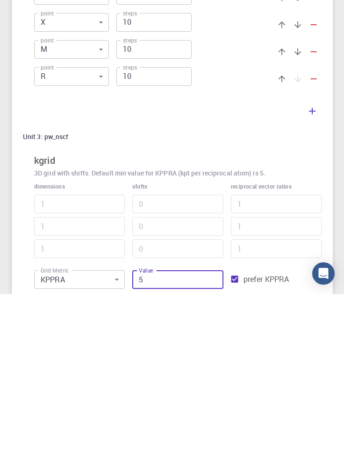
type input "65"
type input "3"
type input "625"
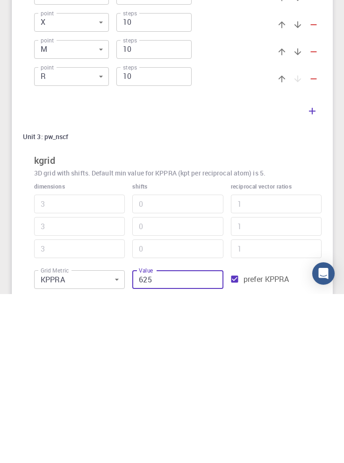
type input "5"
type input "6255"
type input "11"
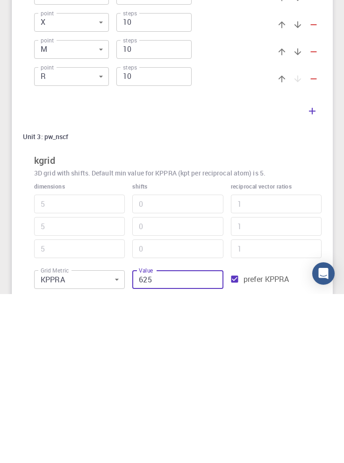
type input "11"
type input "625"
type input "5"
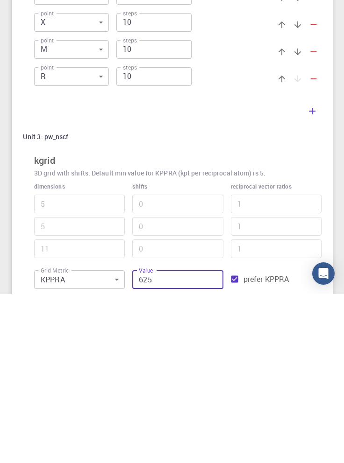
type input "5"
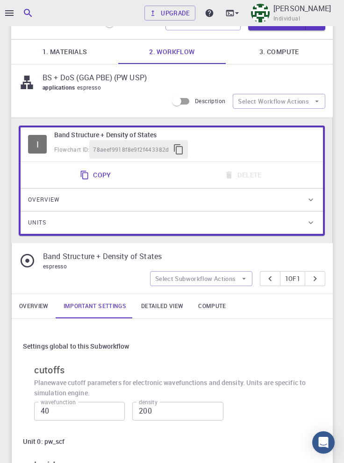
scroll to position [68, 0]
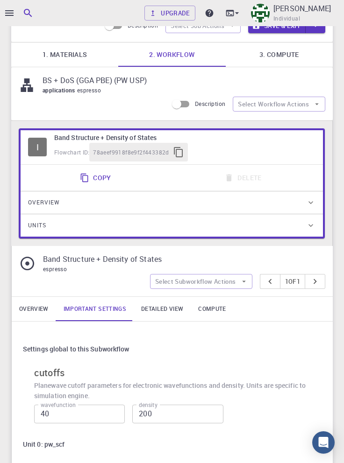
click at [288, 55] on link "3. Compute" at bounding box center [278, 54] width 107 height 24
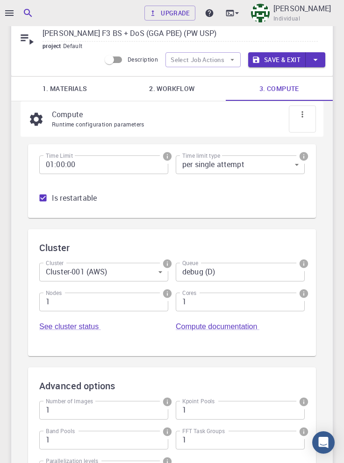
scroll to position [0, 0]
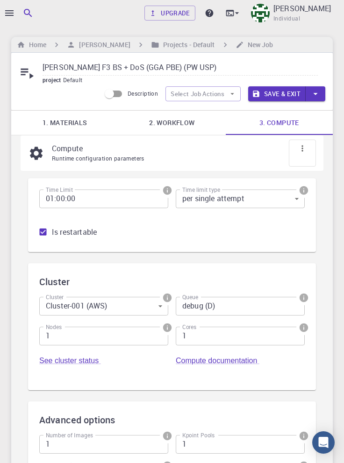
click at [212, 70] on input "[PERSON_NAME] F3 BS + DoS (GGA PBE) (PW USP)" at bounding box center [179, 67] width 275 height 15
type input "[PERSON_NAME] F3 BS + DoS (GGA PBE) (PW USP) (5*5*5)"
click at [283, 95] on button "Save & Exit" at bounding box center [276, 93] width 57 height 15
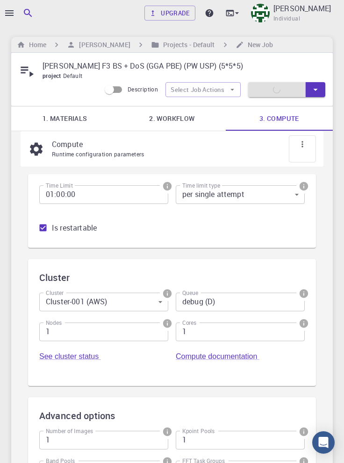
click at [7, 316] on div at bounding box center [172, 231] width 344 height 463
click at [2, 364] on div at bounding box center [172, 231] width 344 height 463
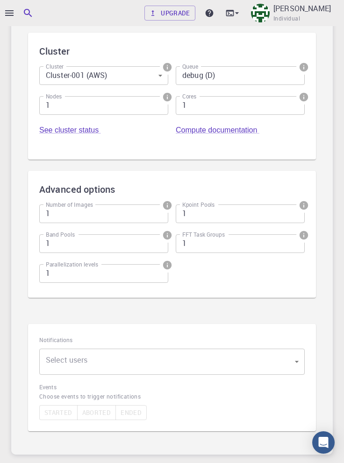
scroll to position [246, 0]
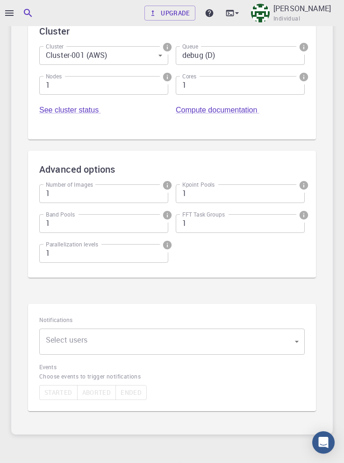
click at [300, 346] on body "Upgrade [PERSON_NAME] Individual Home [PERSON_NAME] Projects - Default New Job …" at bounding box center [172, 131] width 344 height 754
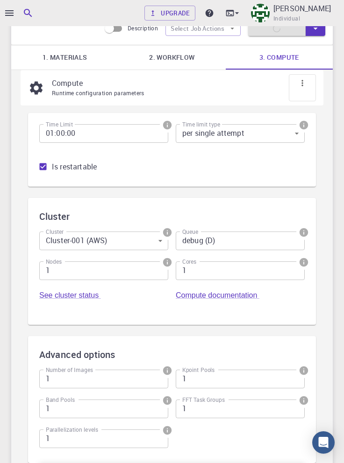
scroll to position [0, 0]
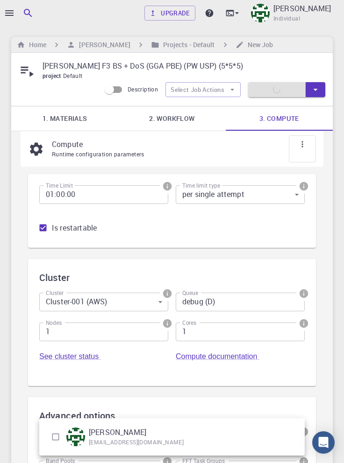
click at [316, 91] on div at bounding box center [172, 231] width 344 height 463
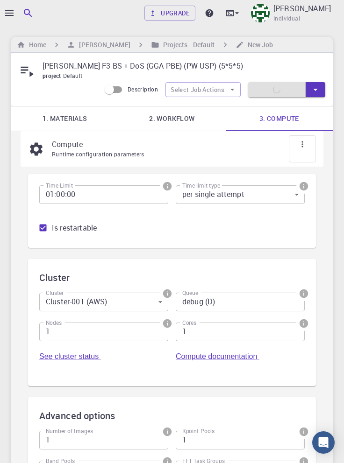
click at [315, 90] on icon "button" at bounding box center [315, 90] width 4 height 2
click at [267, 126] on li "Save" at bounding box center [274, 126] width 53 height 17
